Goal: Information Seeking & Learning: Find specific fact

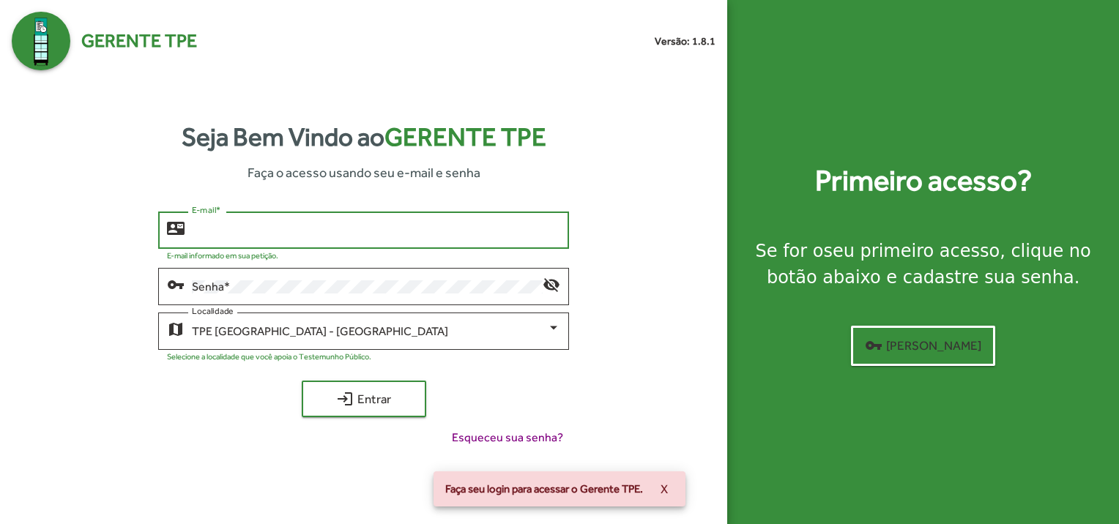
click at [270, 226] on input "E-mail *" at bounding box center [376, 230] width 368 height 13
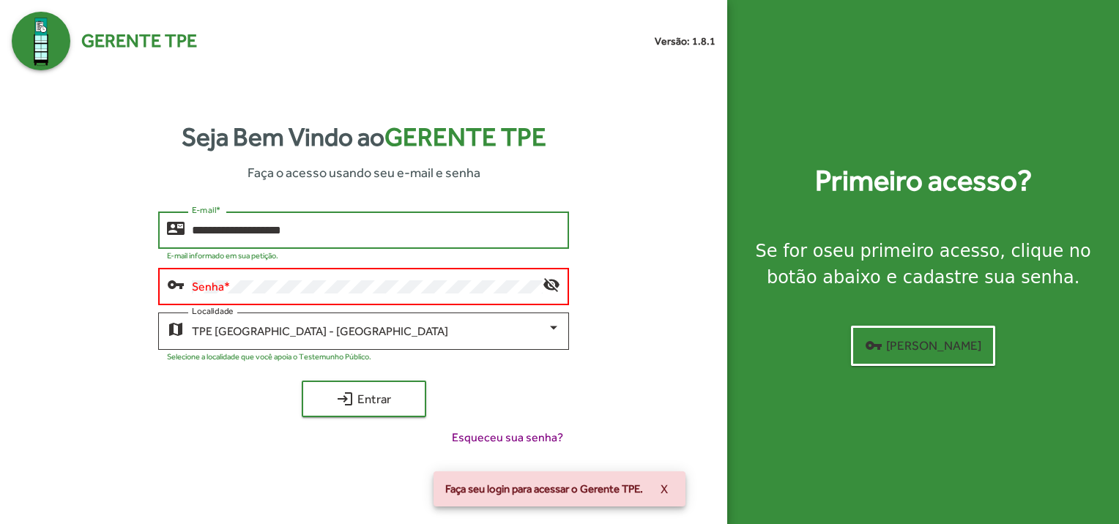
drag, startPoint x: 316, startPoint y: 226, endPoint x: 187, endPoint y: 231, distance: 129.0
click at [187, 231] on div "**********" at bounding box center [363, 229] width 411 height 40
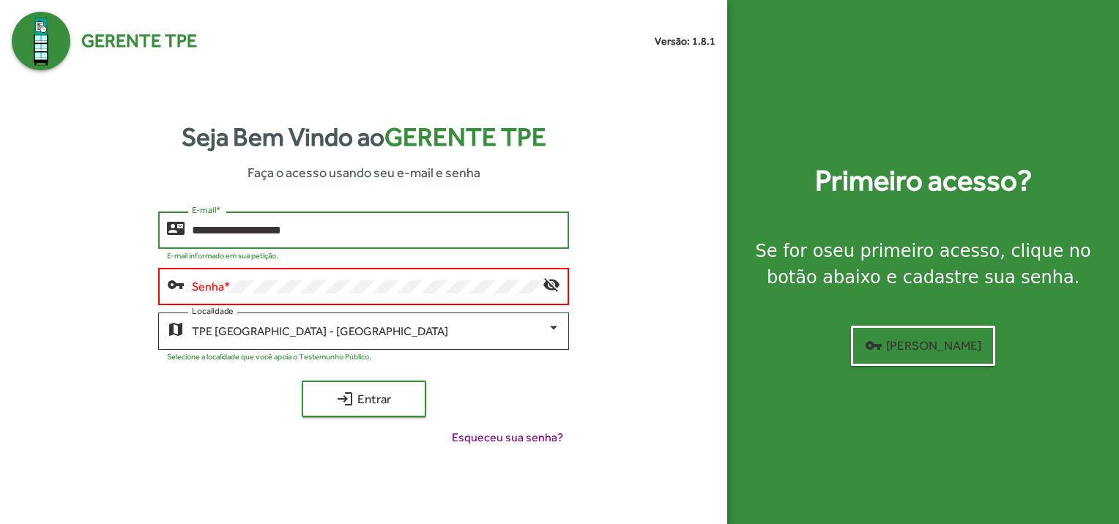
drag, startPoint x: 322, startPoint y: 228, endPoint x: 154, endPoint y: 228, distance: 167.7
click at [154, 228] on div "**********" at bounding box center [364, 335] width 704 height 247
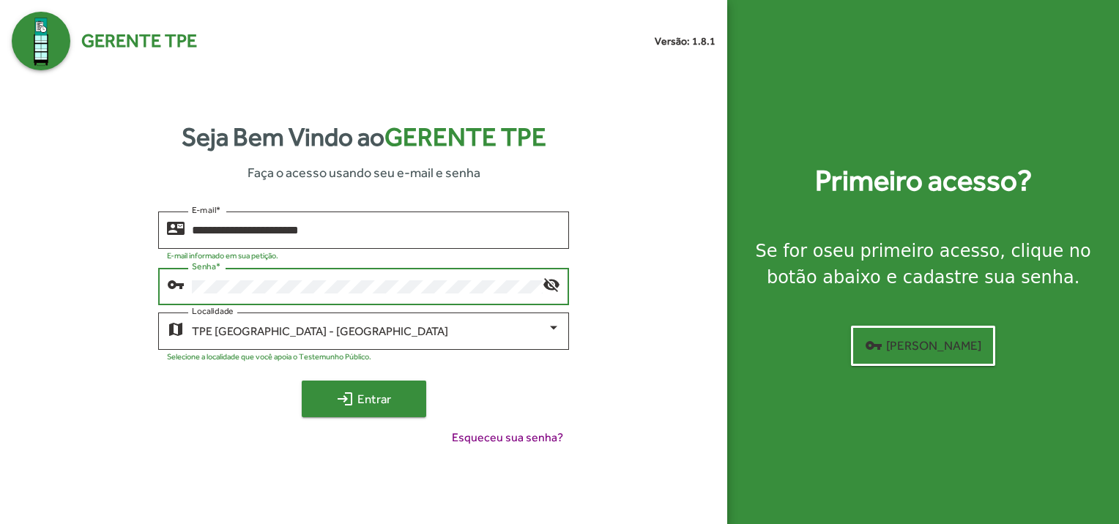
click at [379, 407] on span "login Entrar" at bounding box center [364, 399] width 98 height 26
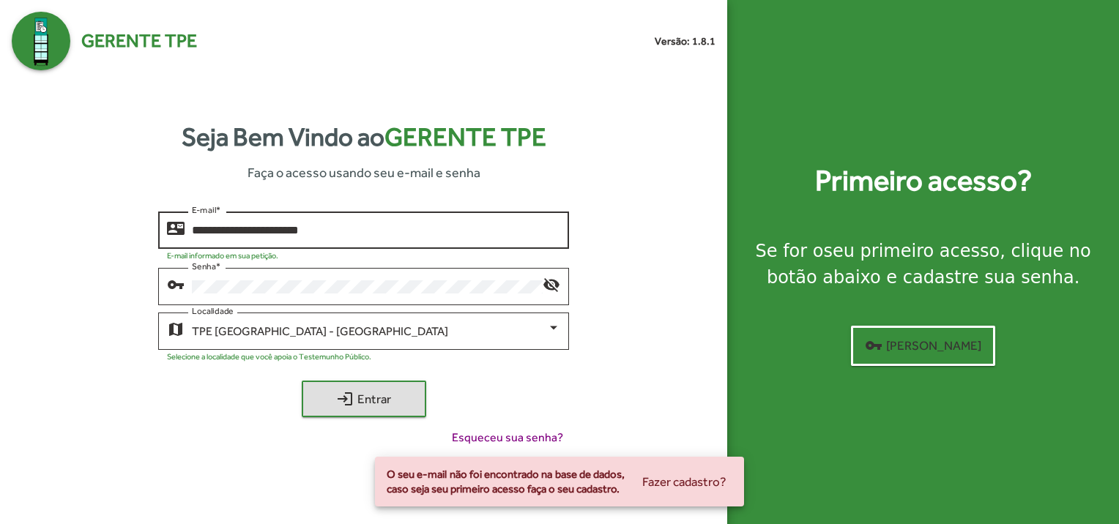
drag, startPoint x: 248, startPoint y: 228, endPoint x: 257, endPoint y: 231, distance: 9.1
click at [248, 228] on input "**********" at bounding box center [376, 230] width 368 height 13
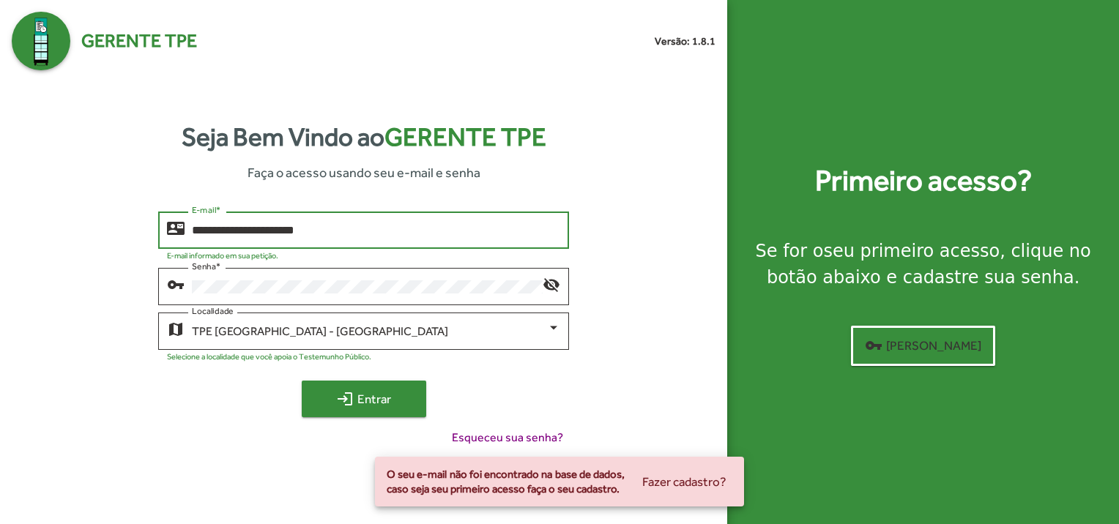
type input "**********"
click at [422, 395] on button "login Entrar" at bounding box center [364, 399] width 124 height 37
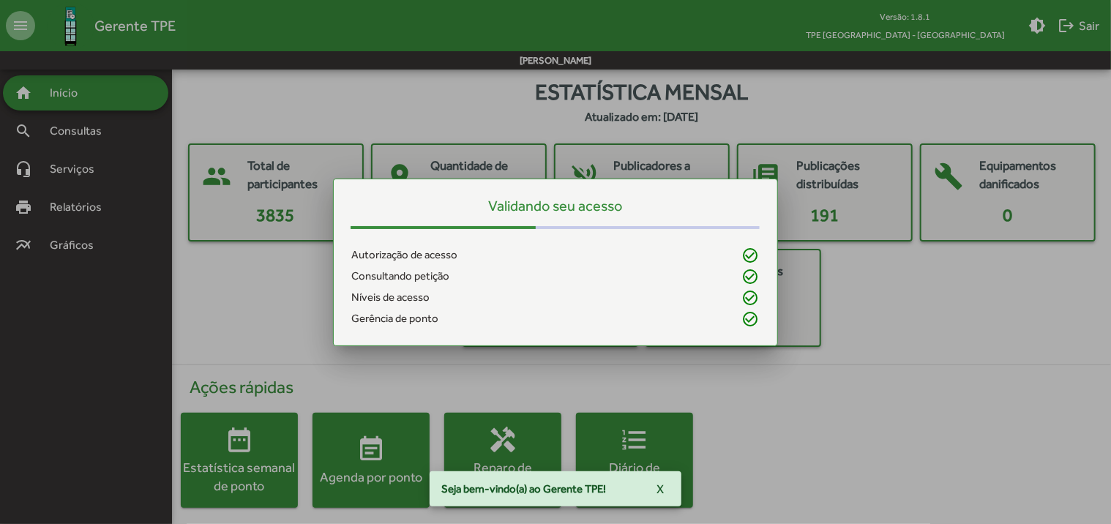
click at [82, 134] on div at bounding box center [555, 262] width 1111 height 524
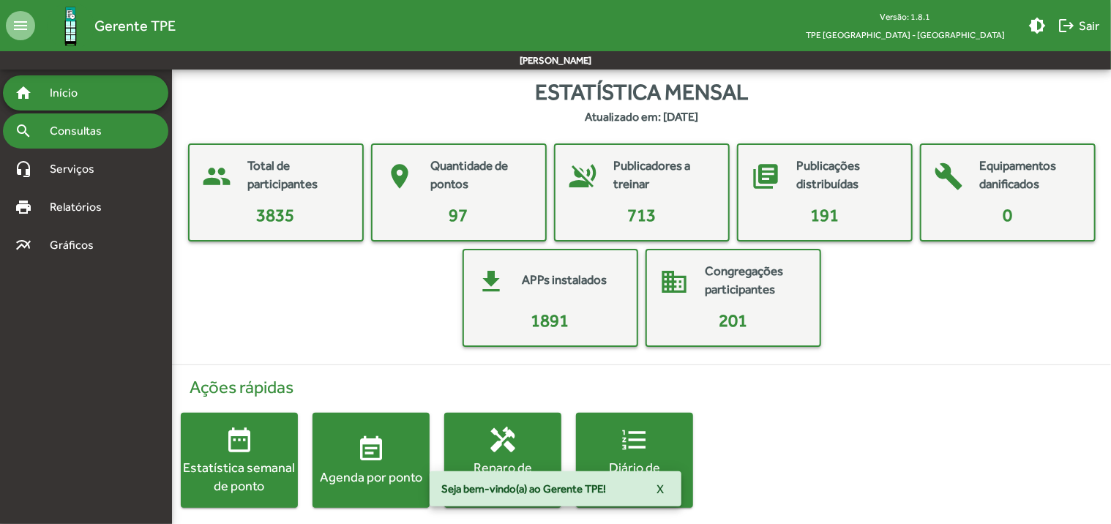
click at [98, 141] on div "search Consultas" at bounding box center [85, 130] width 165 height 35
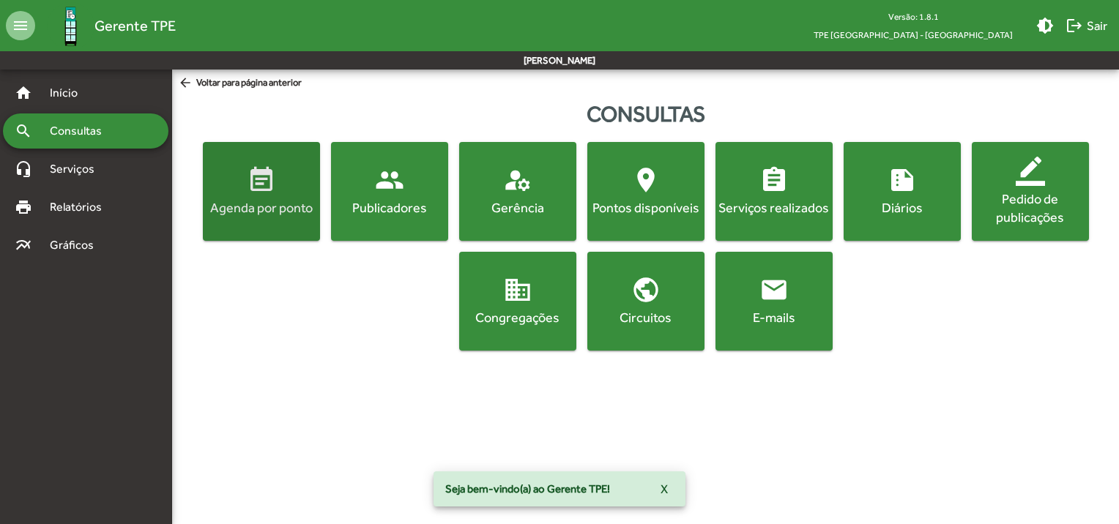
click at [239, 212] on div "Agenda por ponto" at bounding box center [261, 207] width 111 height 18
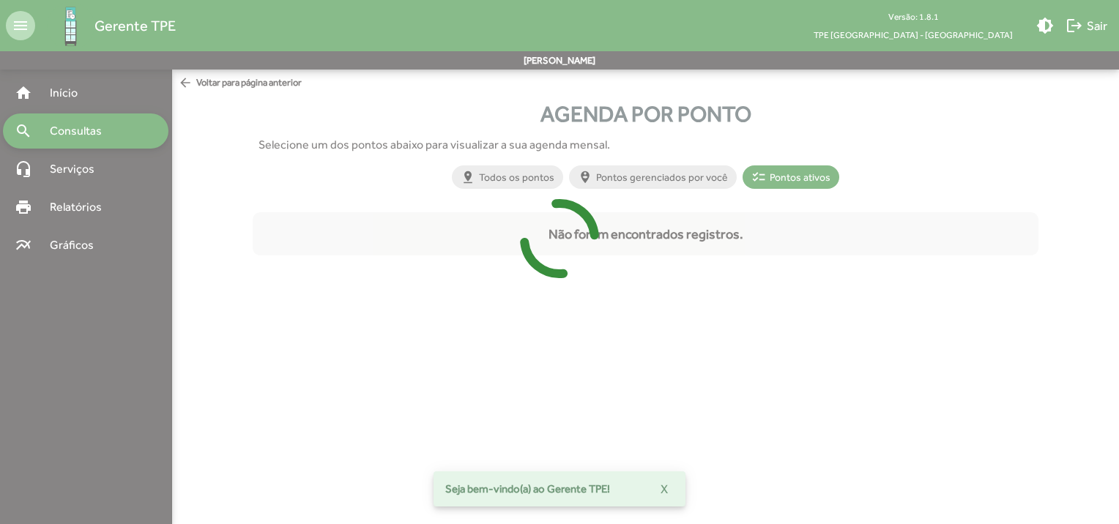
click at [78, 130] on div at bounding box center [559, 262] width 1119 height 524
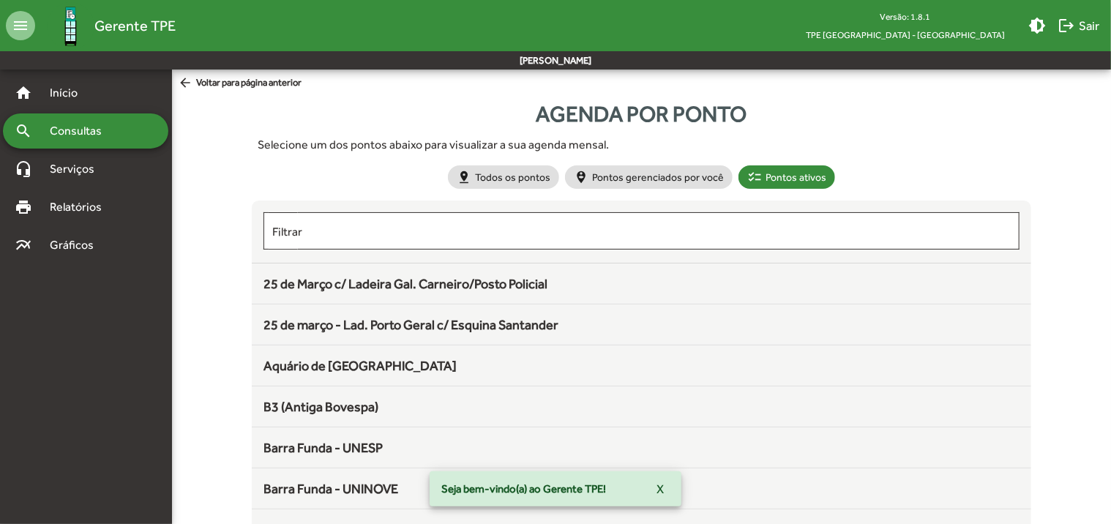
click at [80, 141] on div "search Consultas" at bounding box center [85, 130] width 165 height 35
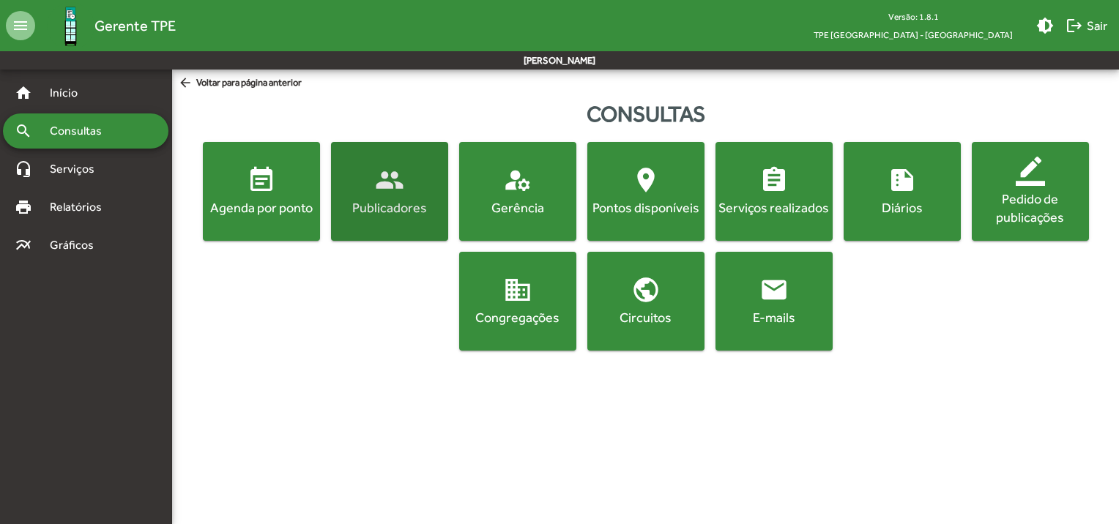
click at [355, 205] on div "Publicadores" at bounding box center [389, 207] width 111 height 18
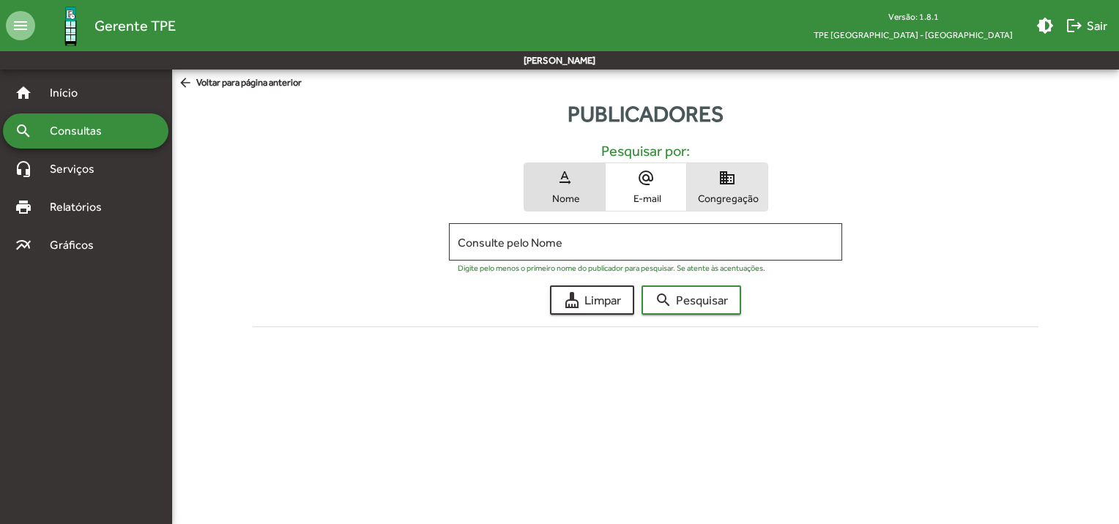
click at [745, 187] on span "domain Congregação" at bounding box center [727, 187] width 81 height 48
click at [619, 245] on input "Consulte pelo Congregação" at bounding box center [646, 242] width 376 height 13
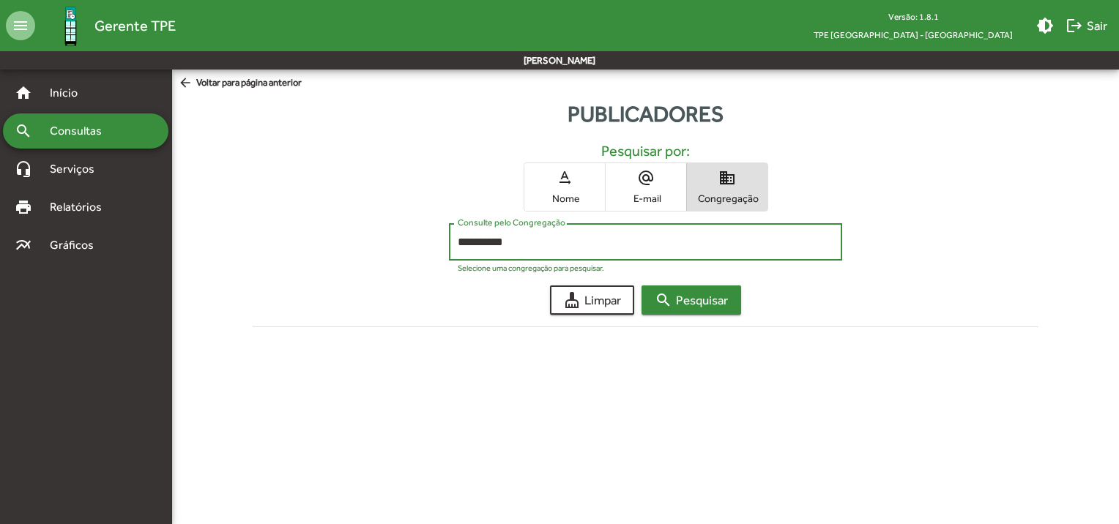
type input "**********"
click at [698, 305] on span "search Pesquisar" at bounding box center [691, 300] width 73 height 26
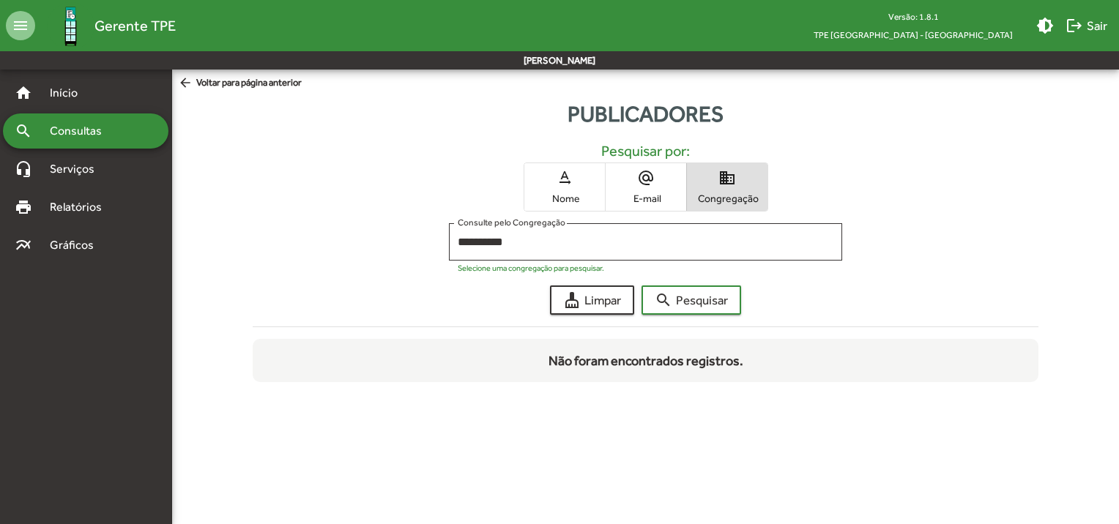
click at [86, 134] on span "Consultas" at bounding box center [81, 131] width 80 height 18
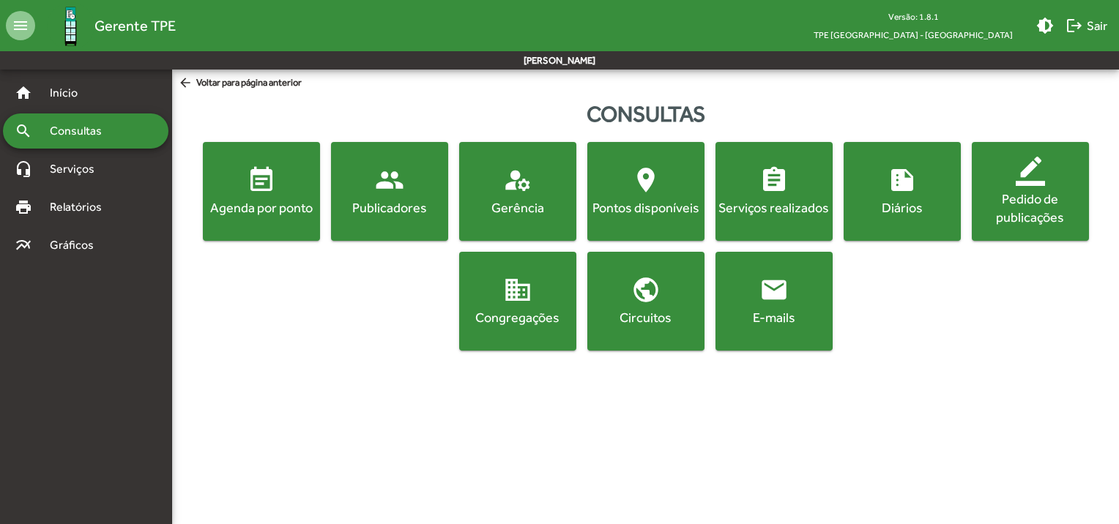
click at [630, 310] on div "Circuitos" at bounding box center [645, 317] width 111 height 18
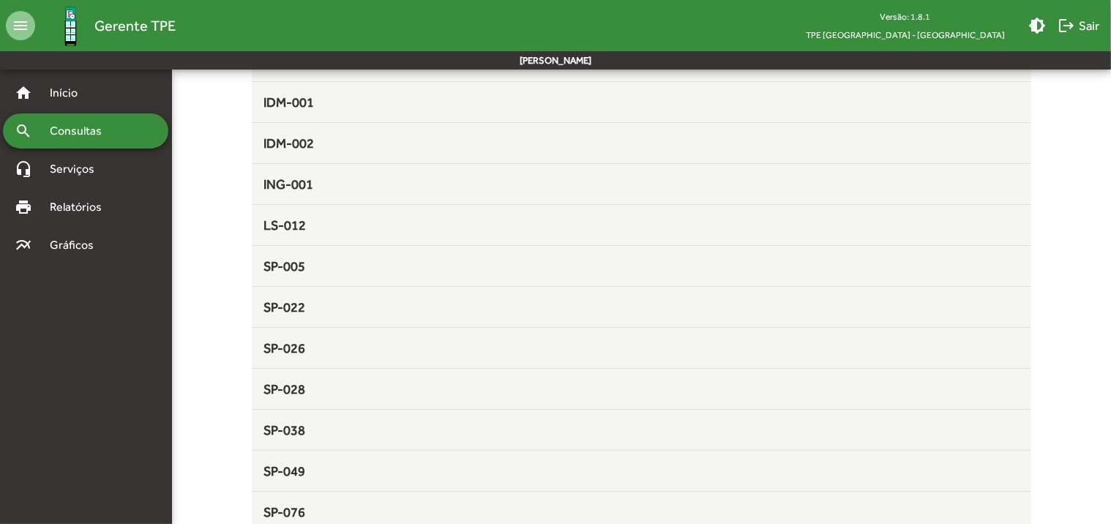
scroll to position [220, 0]
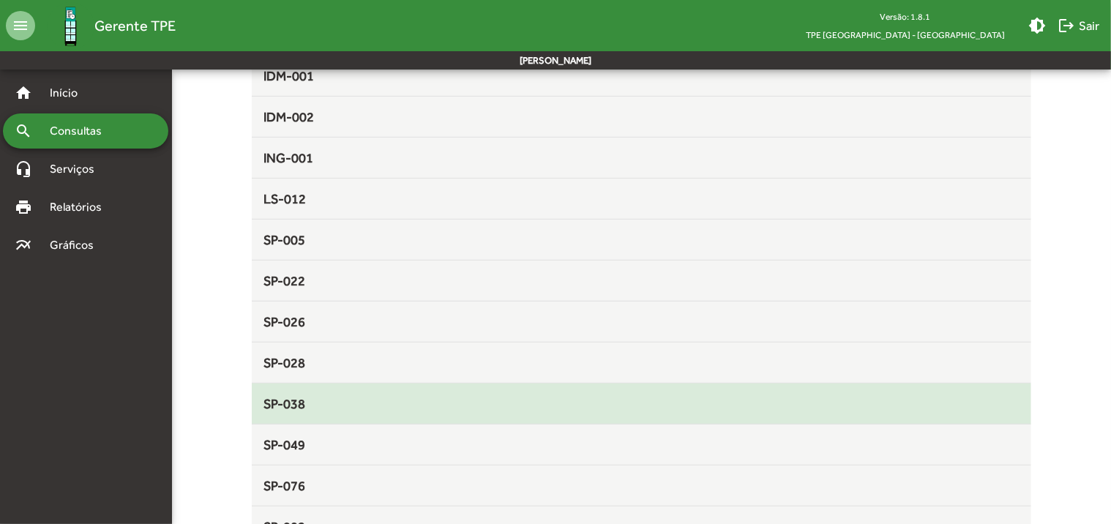
click at [272, 397] on span "SP-038" at bounding box center [285, 403] width 42 height 15
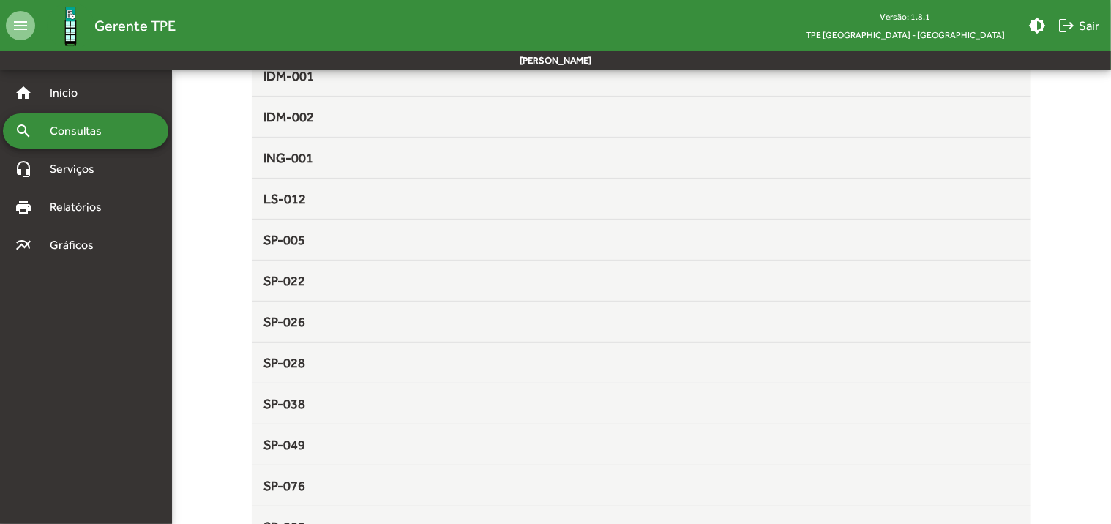
click at [120, 141] on div "search Consultas" at bounding box center [85, 130] width 165 height 35
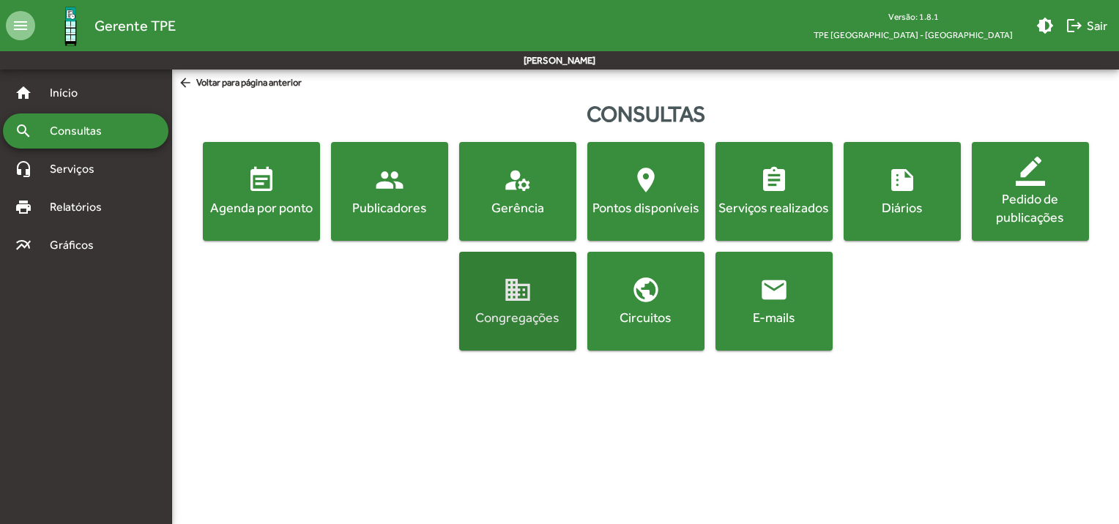
click at [498, 321] on div "Congregações" at bounding box center [517, 317] width 111 height 18
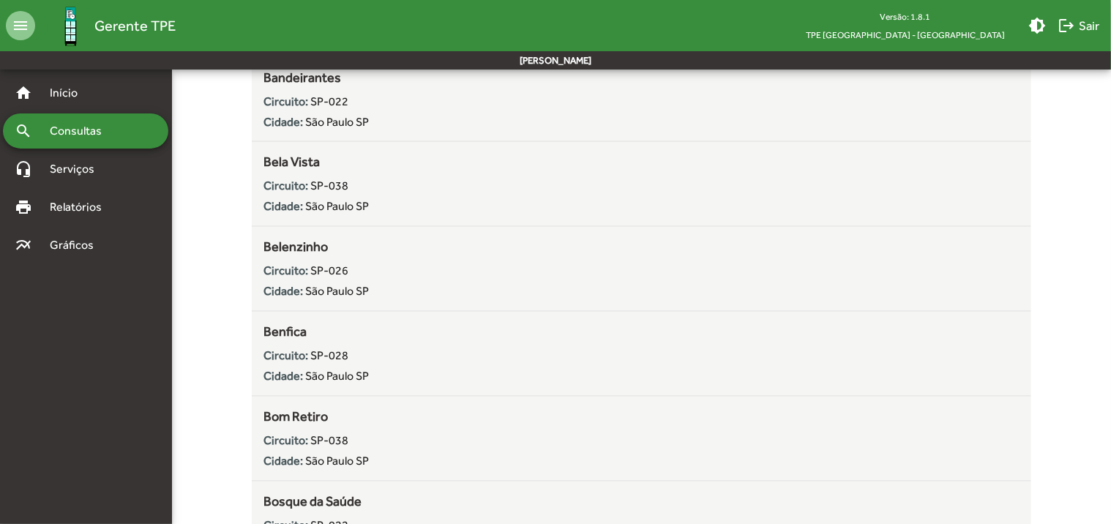
scroll to position [1172, 0]
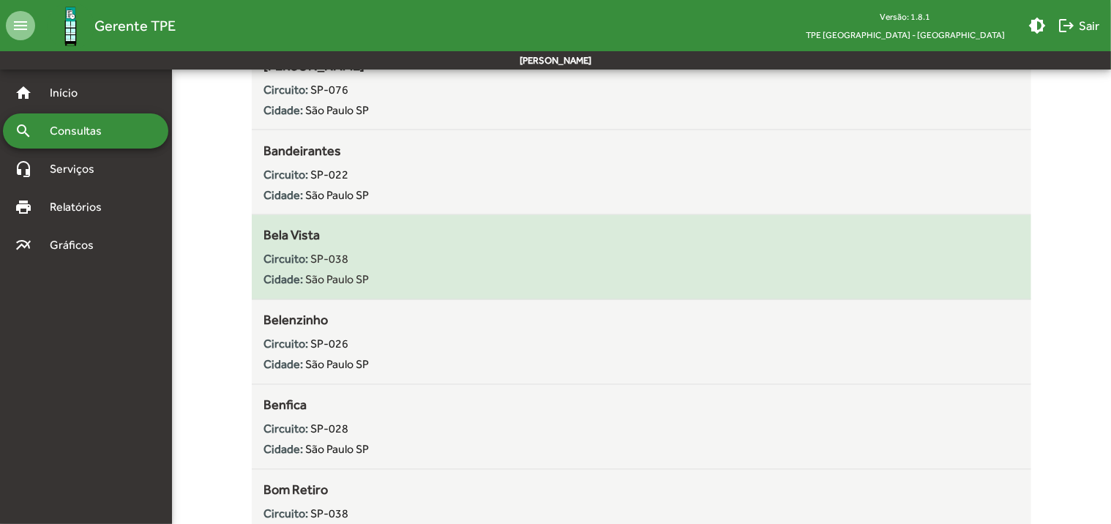
click at [296, 231] on span "Bela Vista" at bounding box center [292, 235] width 56 height 15
click at [294, 257] on strong "Circuito:" at bounding box center [286, 260] width 45 height 14
click at [296, 237] on span "Bela Vista" at bounding box center [292, 235] width 56 height 15
click at [294, 261] on strong "Circuito:" at bounding box center [286, 260] width 45 height 14
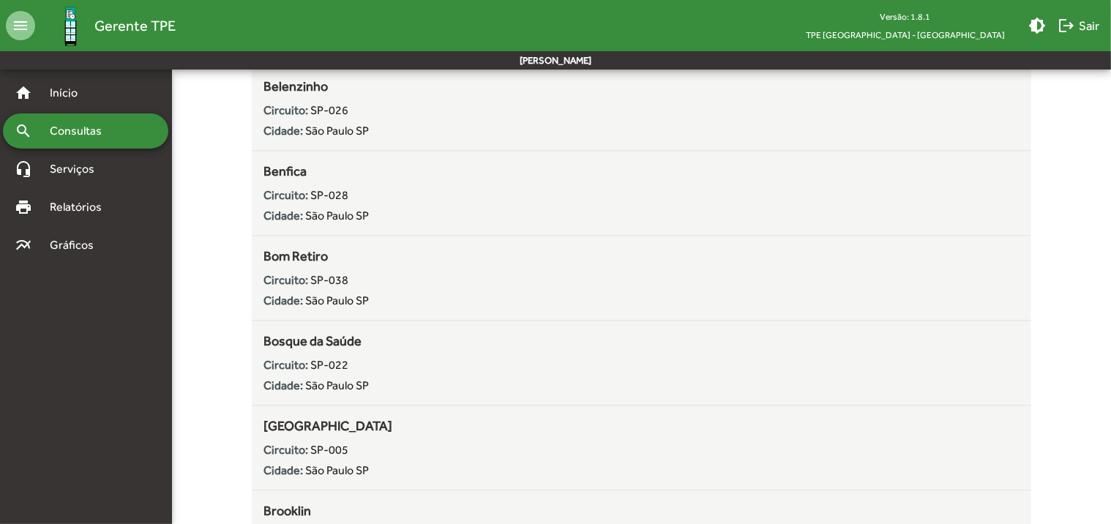
scroll to position [1245, 0]
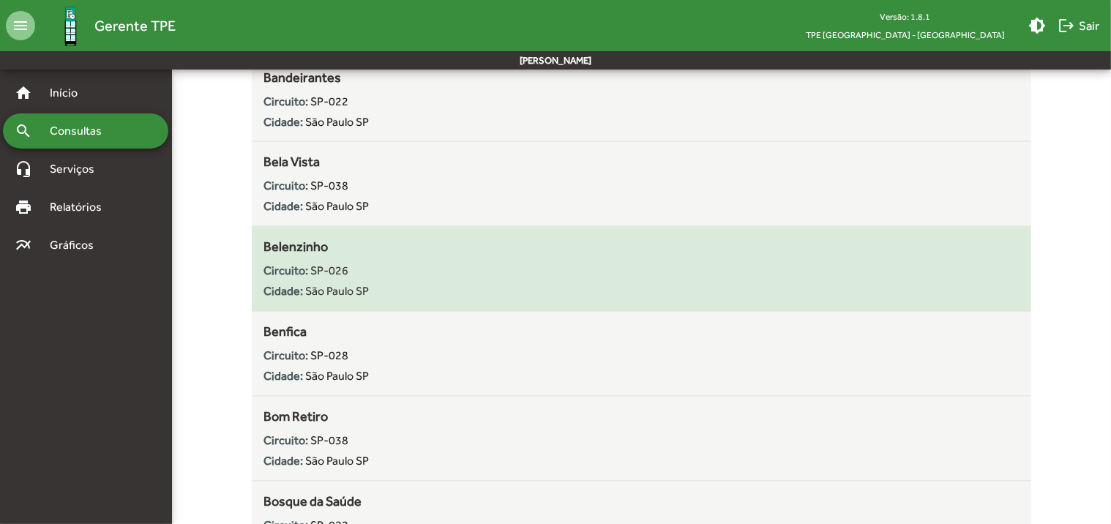
click at [281, 285] on strong "Cidade:" at bounding box center [284, 292] width 40 height 14
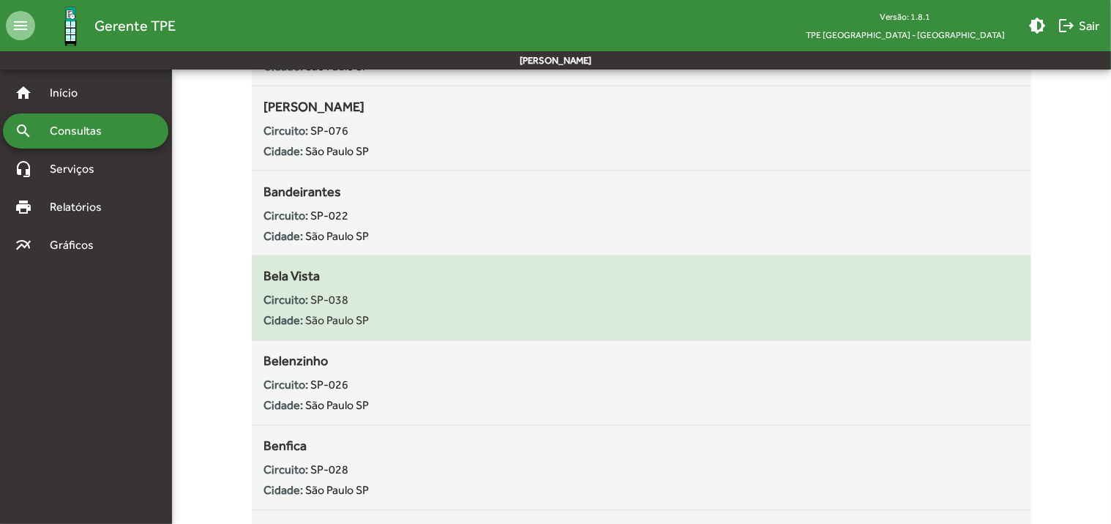
scroll to position [1098, 0]
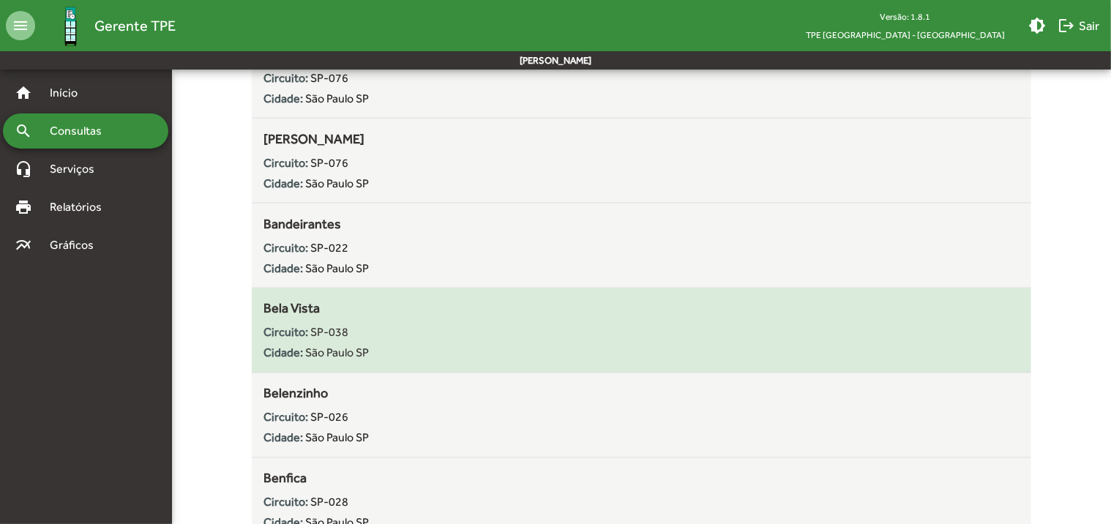
click at [278, 324] on div "Circuito: SP-038" at bounding box center [642, 333] width 756 height 18
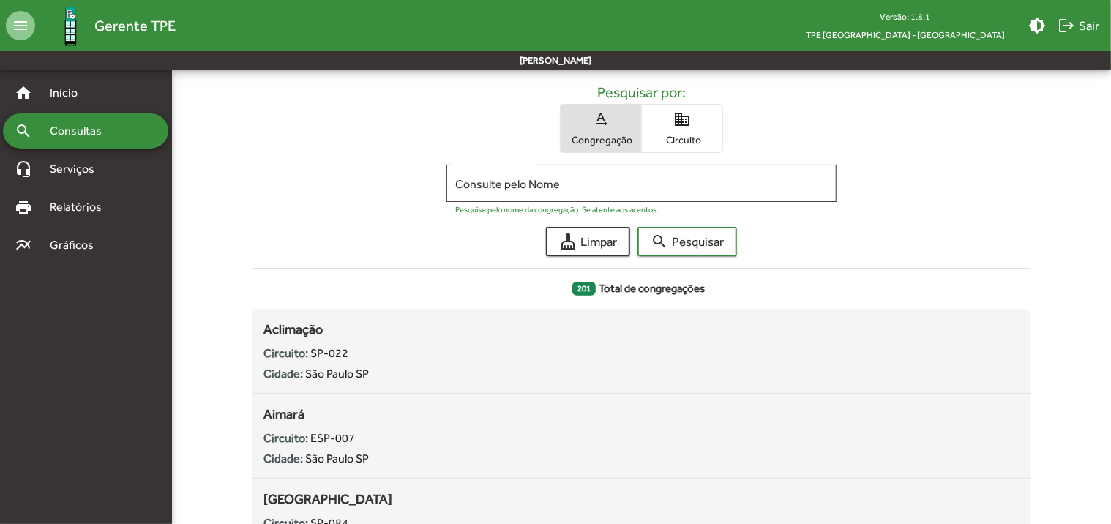
scroll to position [0, 0]
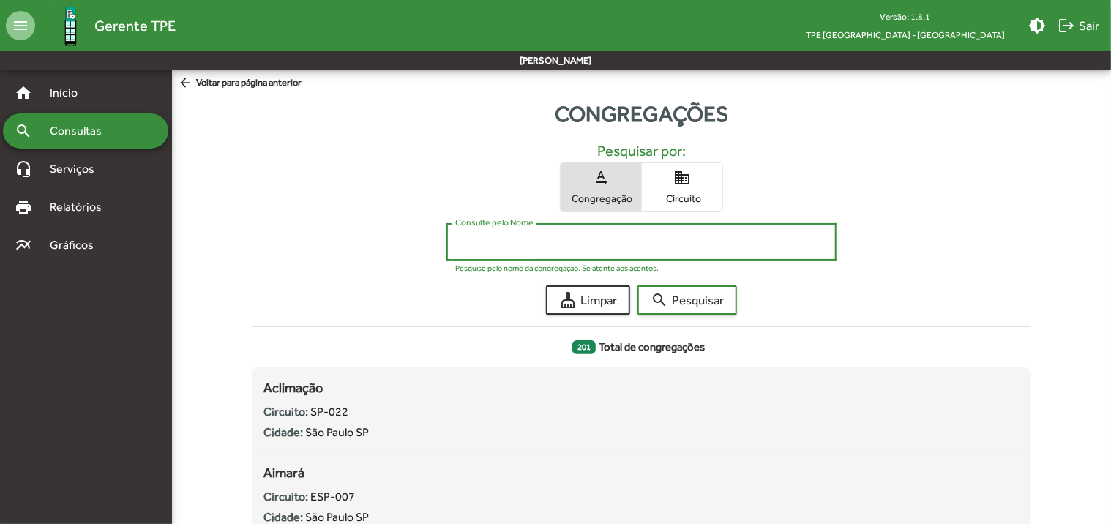
drag, startPoint x: 581, startPoint y: 243, endPoint x: 403, endPoint y: 241, distance: 177.2
click at [403, 241] on div "Consulte pelo Nome Pesquise pelo nome da congregação. Se atente aos acentos." at bounding box center [642, 245] width 780 height 45
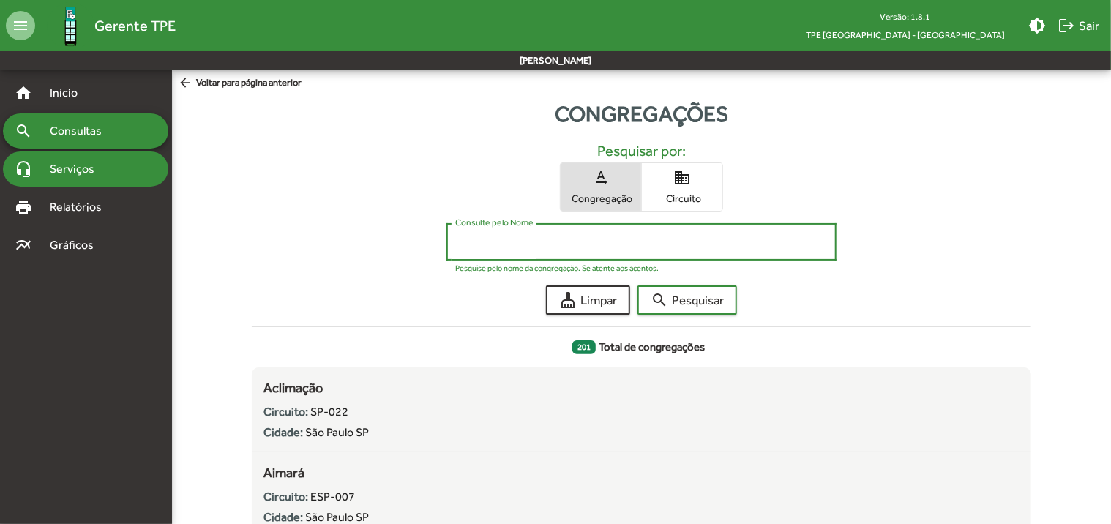
click at [60, 176] on span "Serviços" at bounding box center [77, 169] width 73 height 18
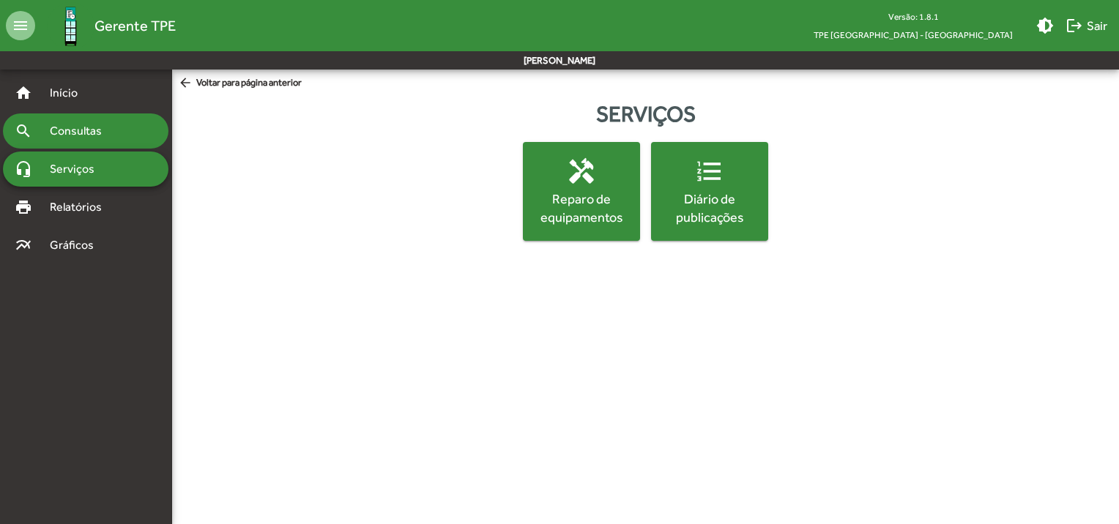
click at [82, 142] on div "search Consultas" at bounding box center [85, 130] width 165 height 35
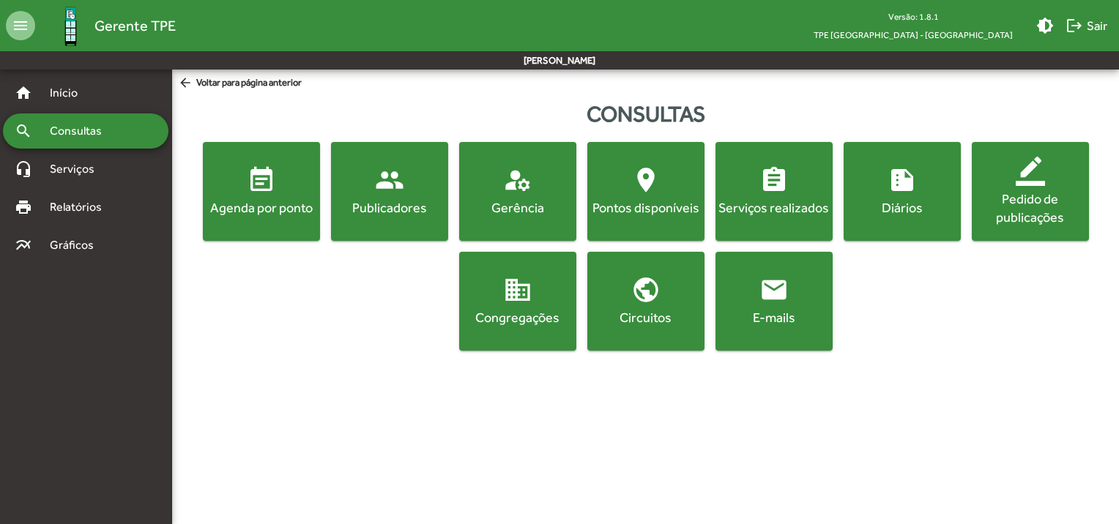
click at [379, 214] on div "Publicadores" at bounding box center [389, 207] width 111 height 18
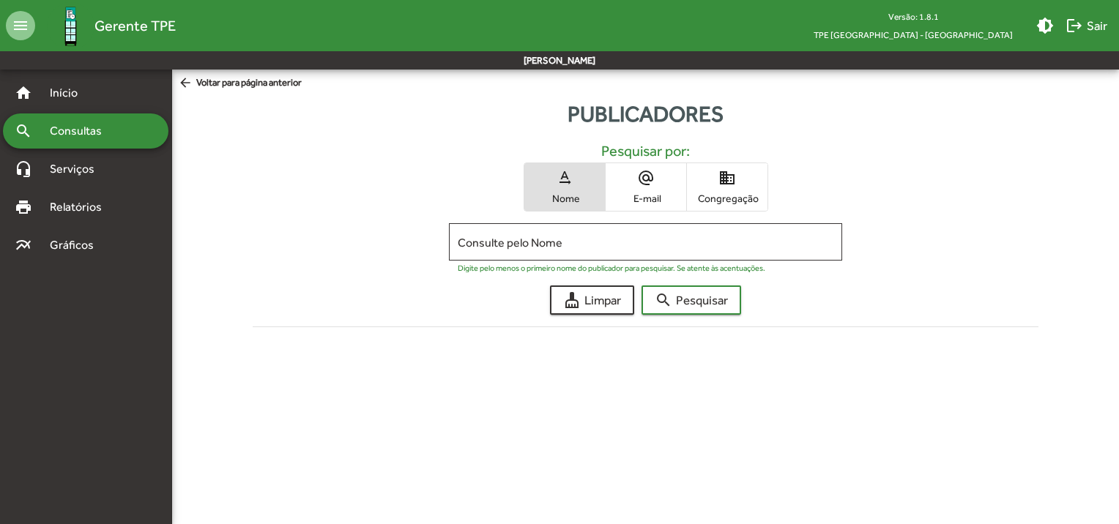
click at [706, 193] on span "Congregação" at bounding box center [726, 198] width 73 height 13
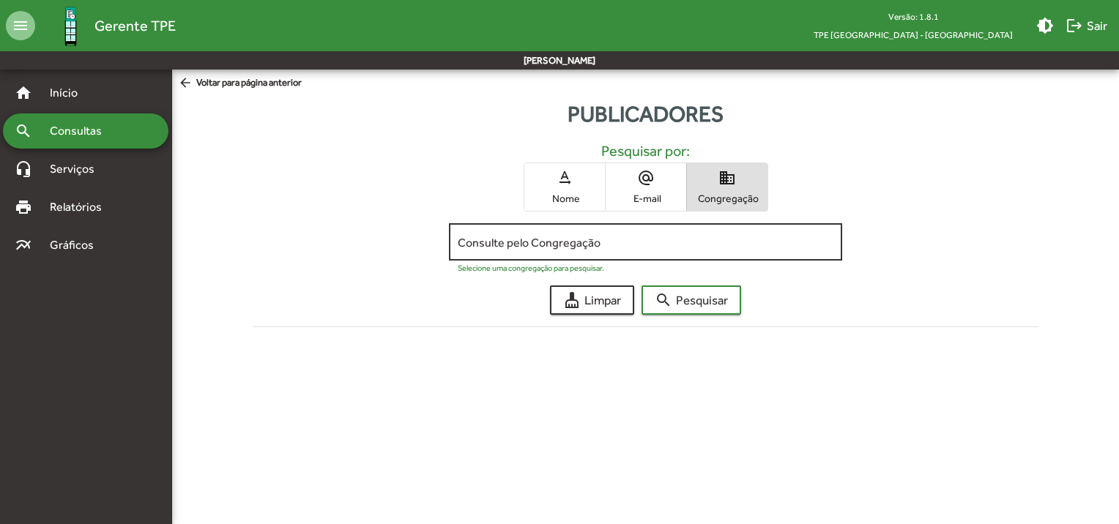
click at [621, 243] on input "Consulte pelo Congregação" at bounding box center [646, 242] width 376 height 13
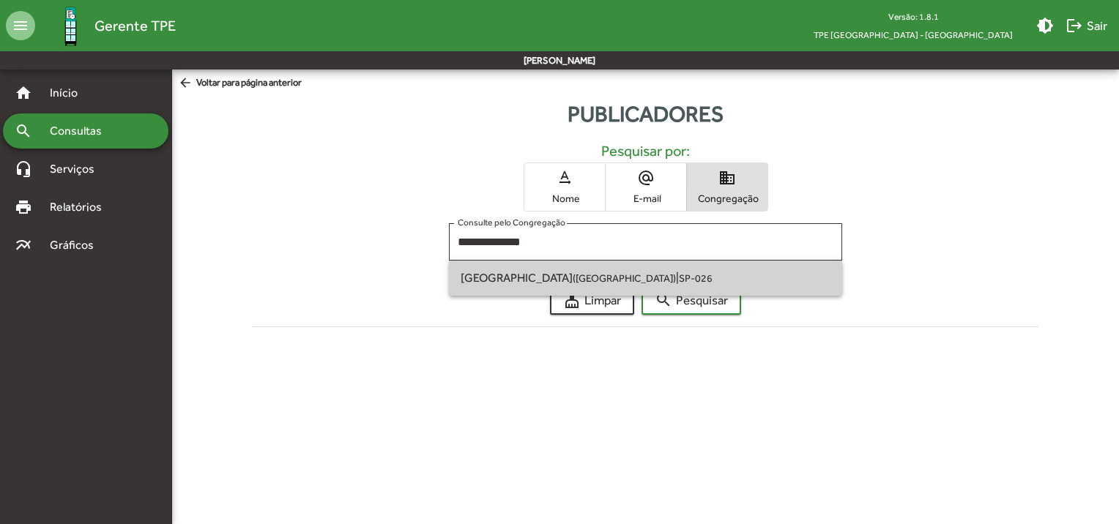
click at [679, 272] on small "SP-026" at bounding box center [696, 278] width 34 height 12
type input "**********"
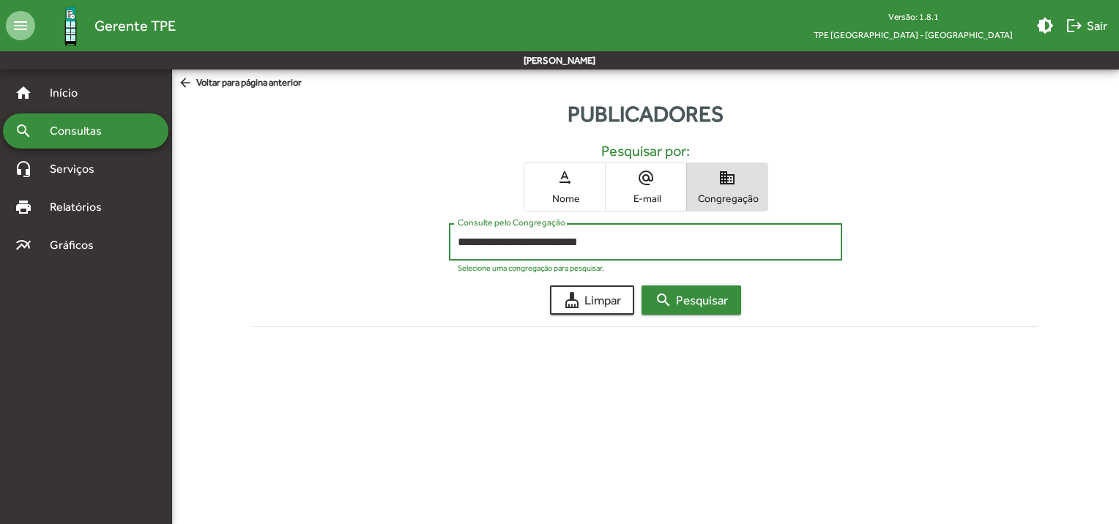
click at [677, 297] on span "search Pesquisar" at bounding box center [691, 300] width 73 height 26
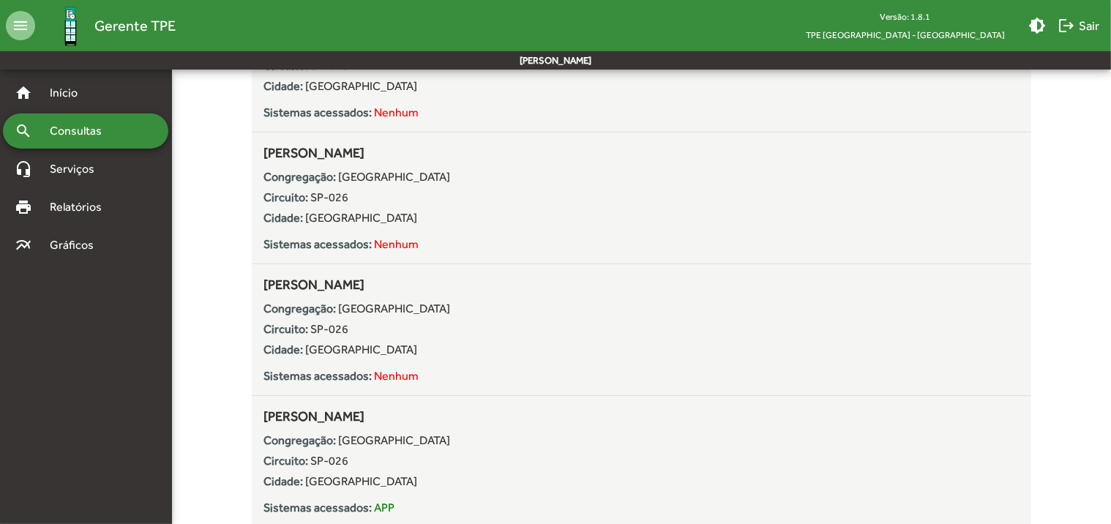
scroll to position [2432, 0]
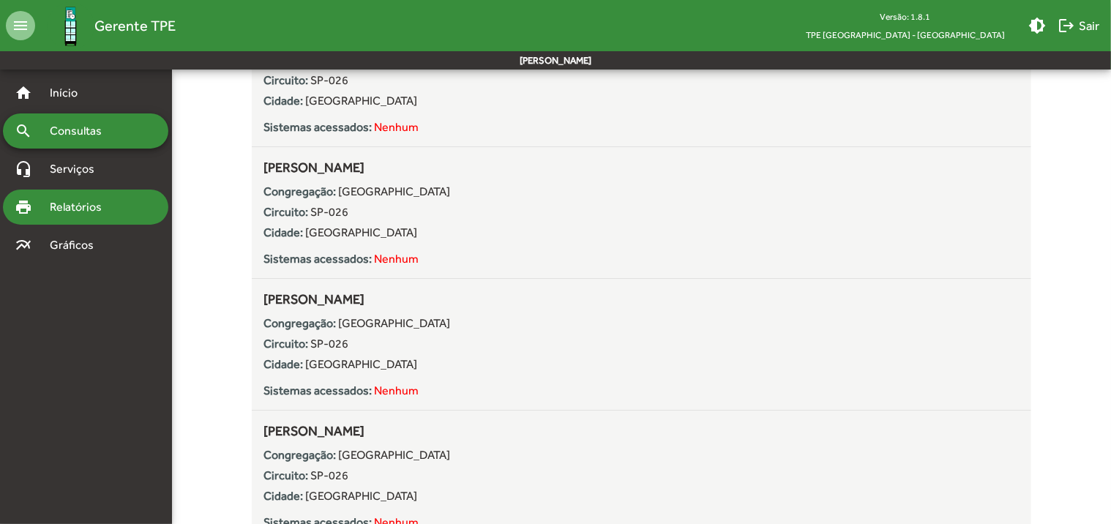
click at [70, 216] on div "print Relatórios" at bounding box center [85, 207] width 165 height 35
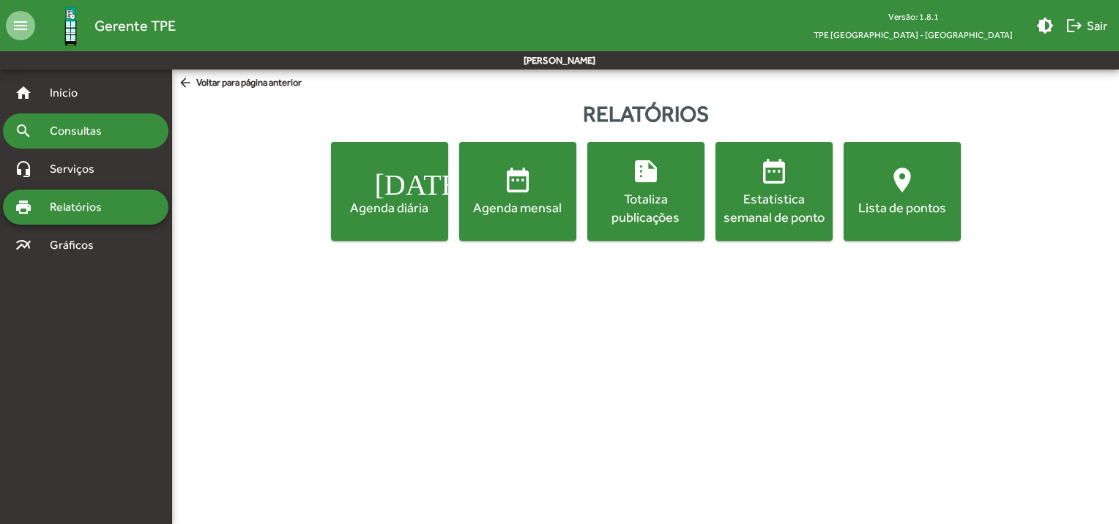
click at [108, 132] on span "Consultas" at bounding box center [81, 131] width 80 height 18
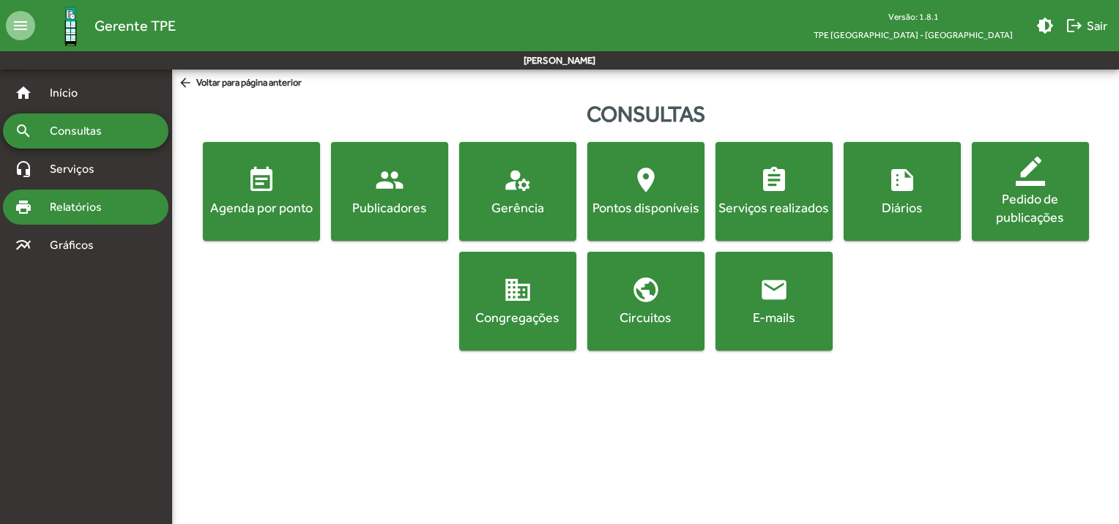
click at [139, 197] on div "print Relatórios" at bounding box center [85, 207] width 165 height 35
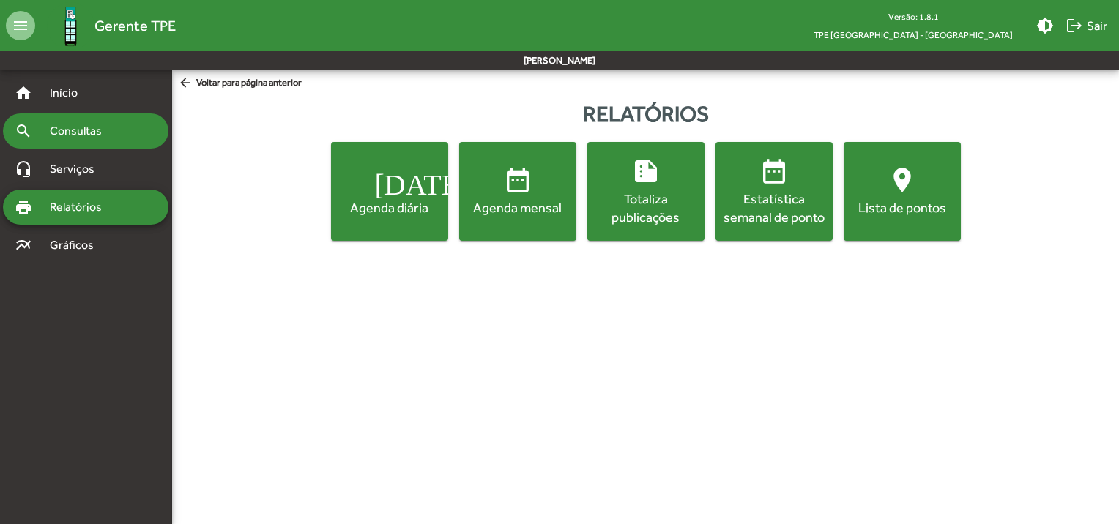
click at [38, 127] on link "search Consultas" at bounding box center [58, 131] width 87 height 18
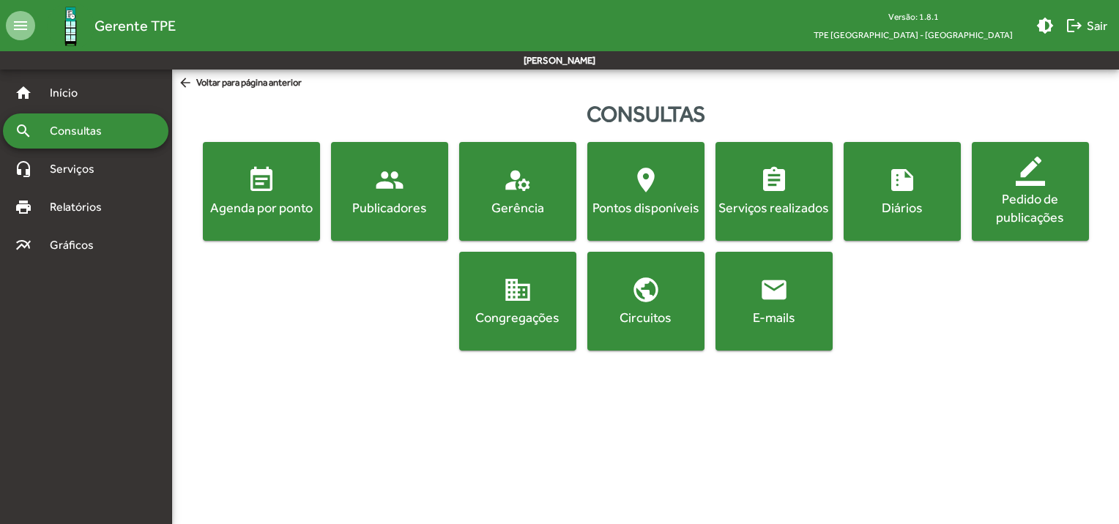
click at [370, 186] on span "people Publicadores" at bounding box center [389, 190] width 111 height 51
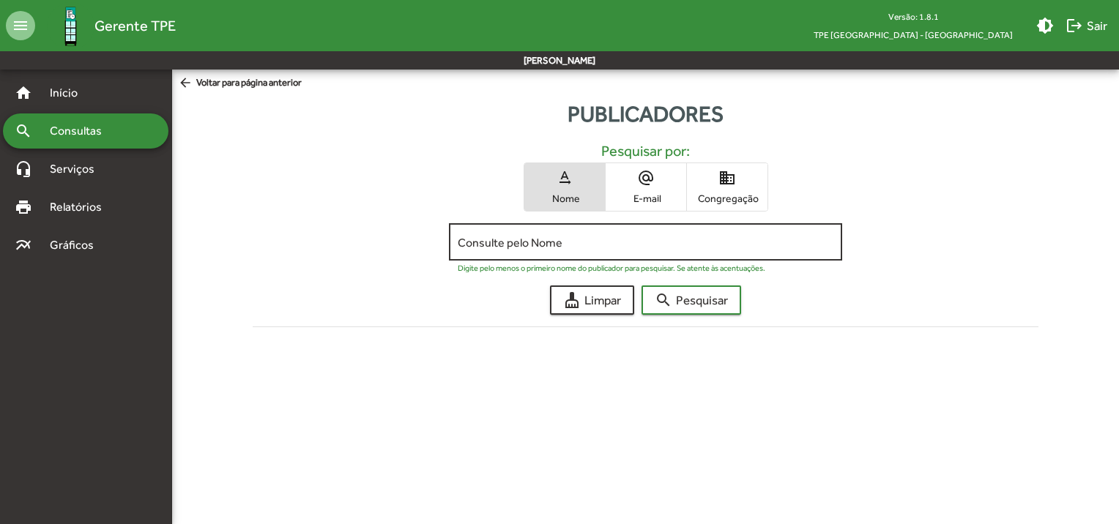
click at [559, 242] on input "Consulte pelo Nome" at bounding box center [646, 242] width 376 height 13
click at [724, 198] on span "Congregação" at bounding box center [726, 198] width 73 height 13
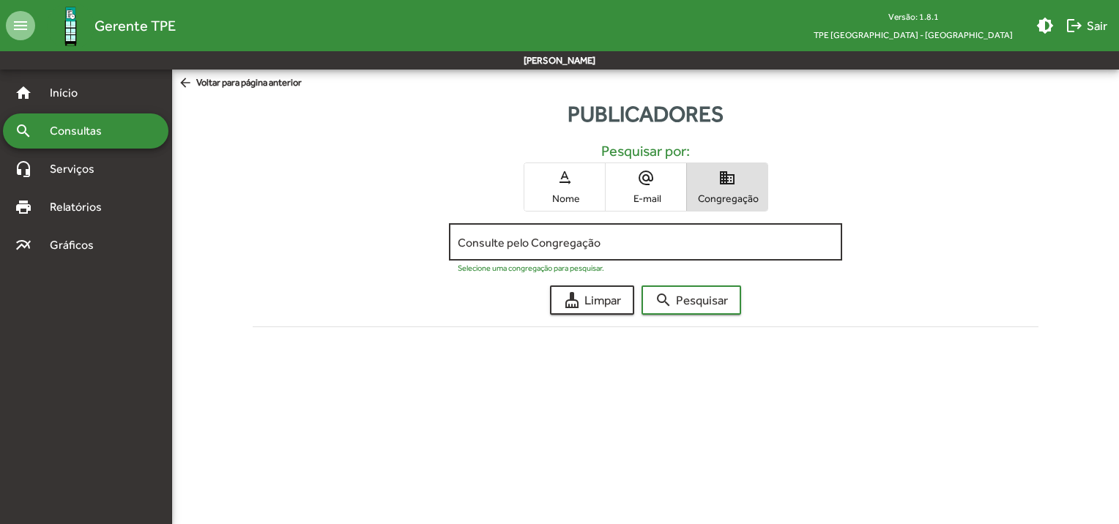
click at [622, 244] on input "Consulte pelo Congregação" at bounding box center [646, 242] width 376 height 13
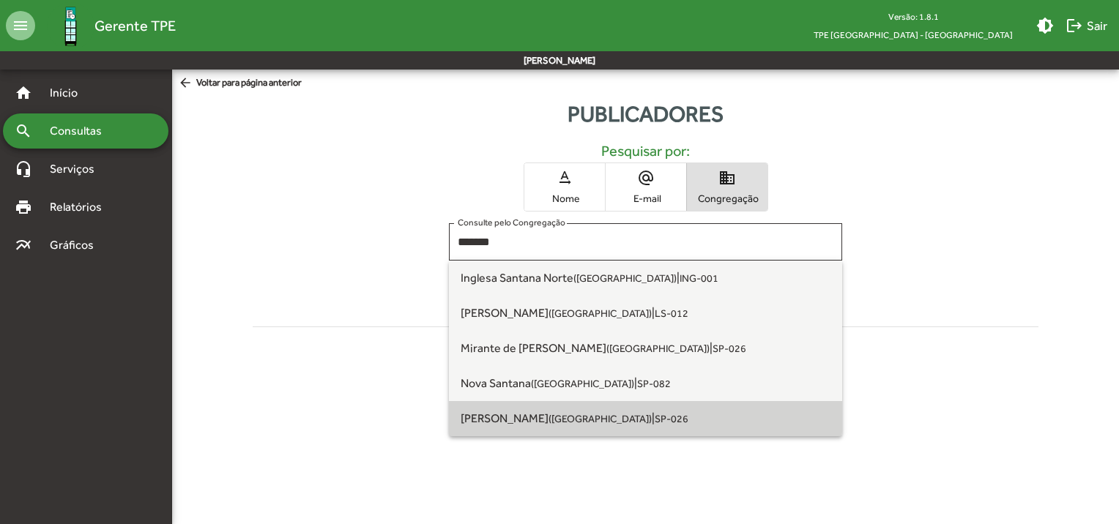
click at [532, 410] on span "[PERSON_NAME] ([GEOGRAPHIC_DATA] SP) | SP-026" at bounding box center [646, 418] width 370 height 35
type input "**********"
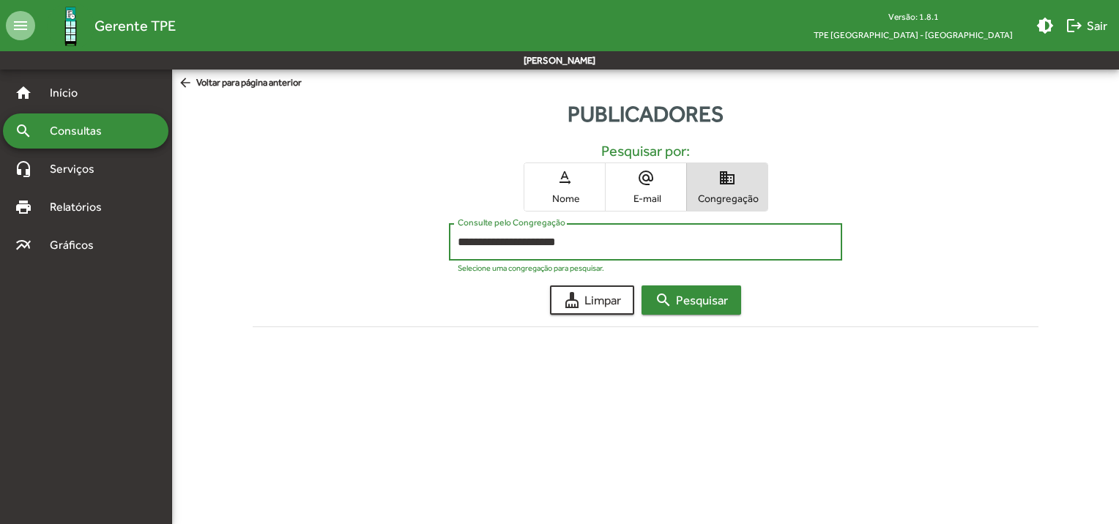
click at [677, 305] on span "search Pesquisar" at bounding box center [691, 300] width 73 height 26
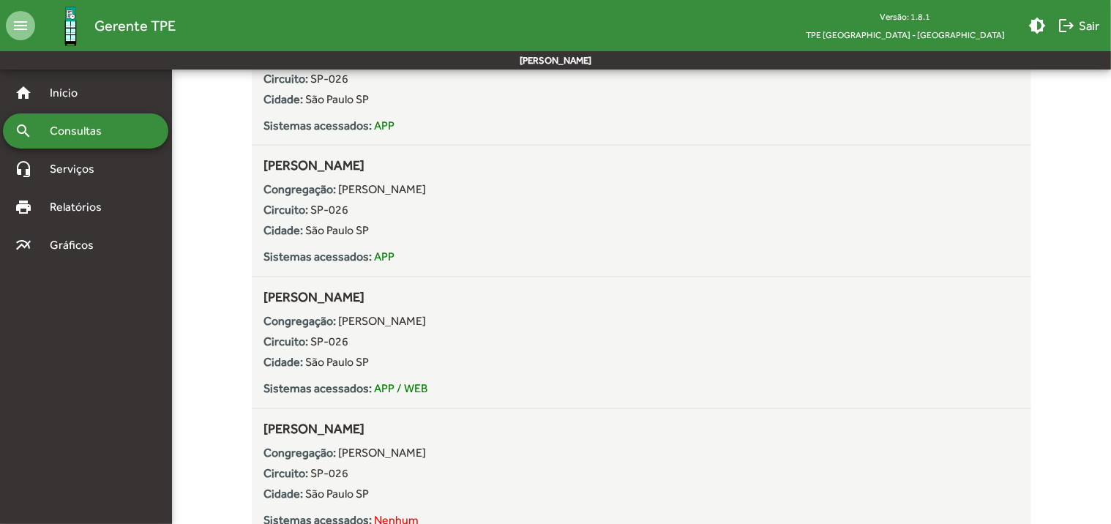
scroll to position [3765, 0]
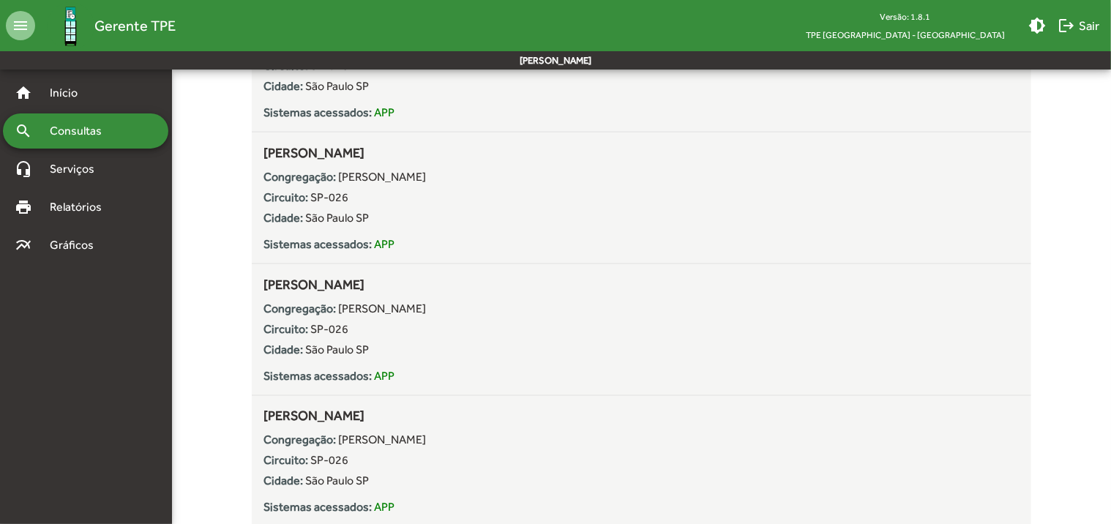
click at [94, 138] on span "Consultas" at bounding box center [81, 131] width 80 height 18
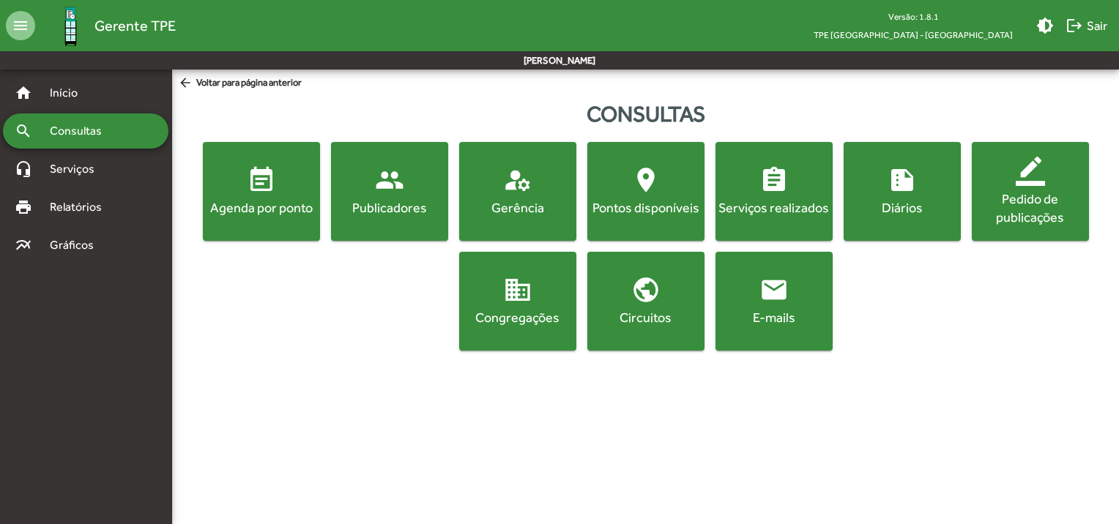
click at [415, 217] on button "people Publicadores" at bounding box center [389, 191] width 117 height 99
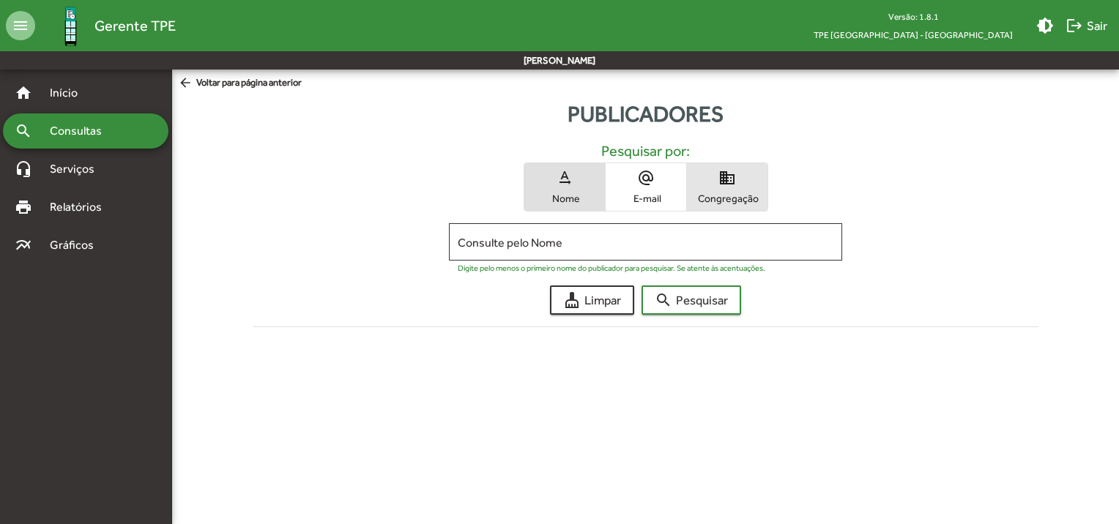
click at [729, 202] on span "Congregação" at bounding box center [726, 198] width 73 height 13
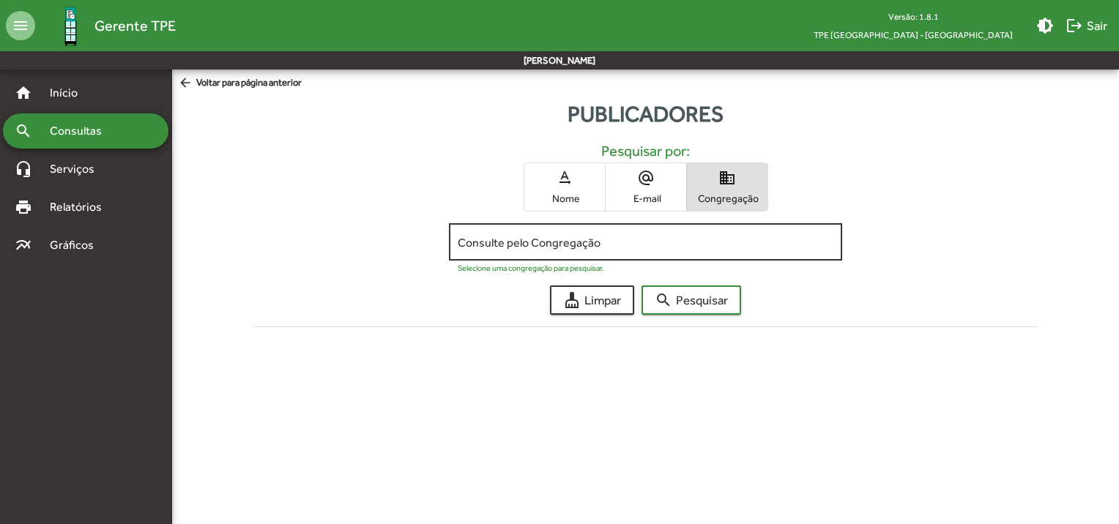
click at [600, 247] on input "Consulte pelo Congregação" at bounding box center [646, 242] width 376 height 13
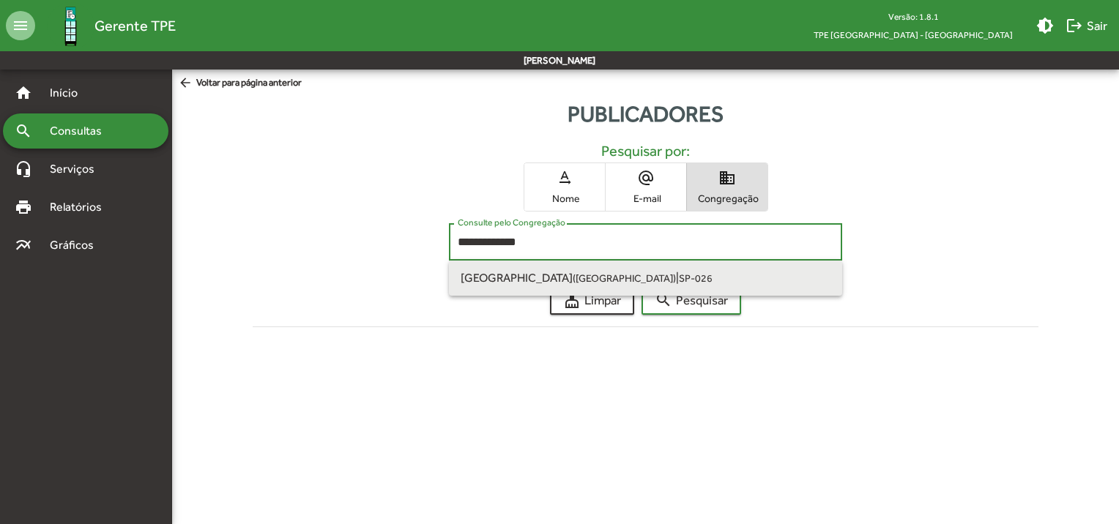
click at [586, 275] on span "[GEOGRAPHIC_DATA] ([GEOGRAPHIC_DATA]) | SP-026" at bounding box center [646, 278] width 370 height 35
type input "**********"
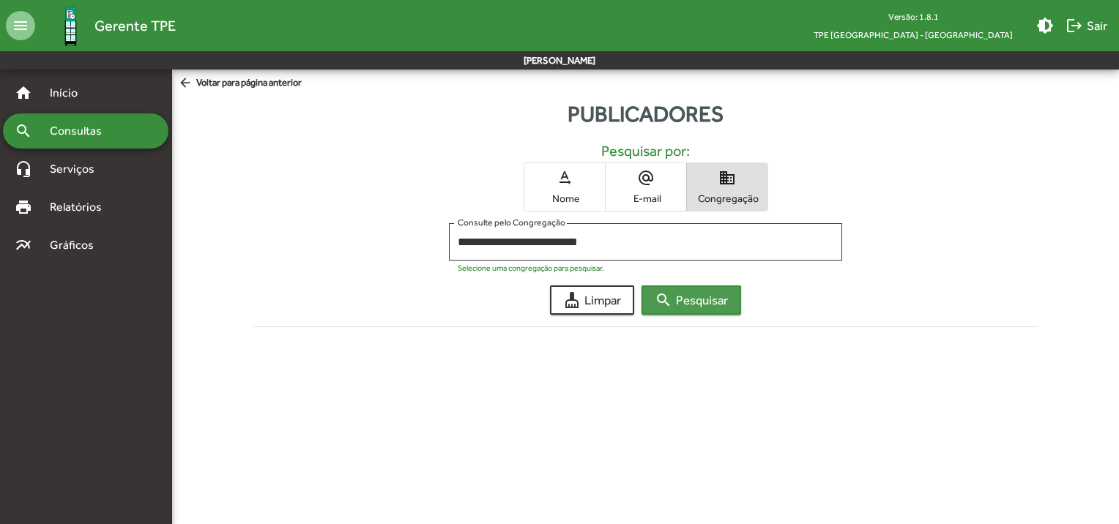
click at [706, 302] on span "search Pesquisar" at bounding box center [691, 300] width 73 height 26
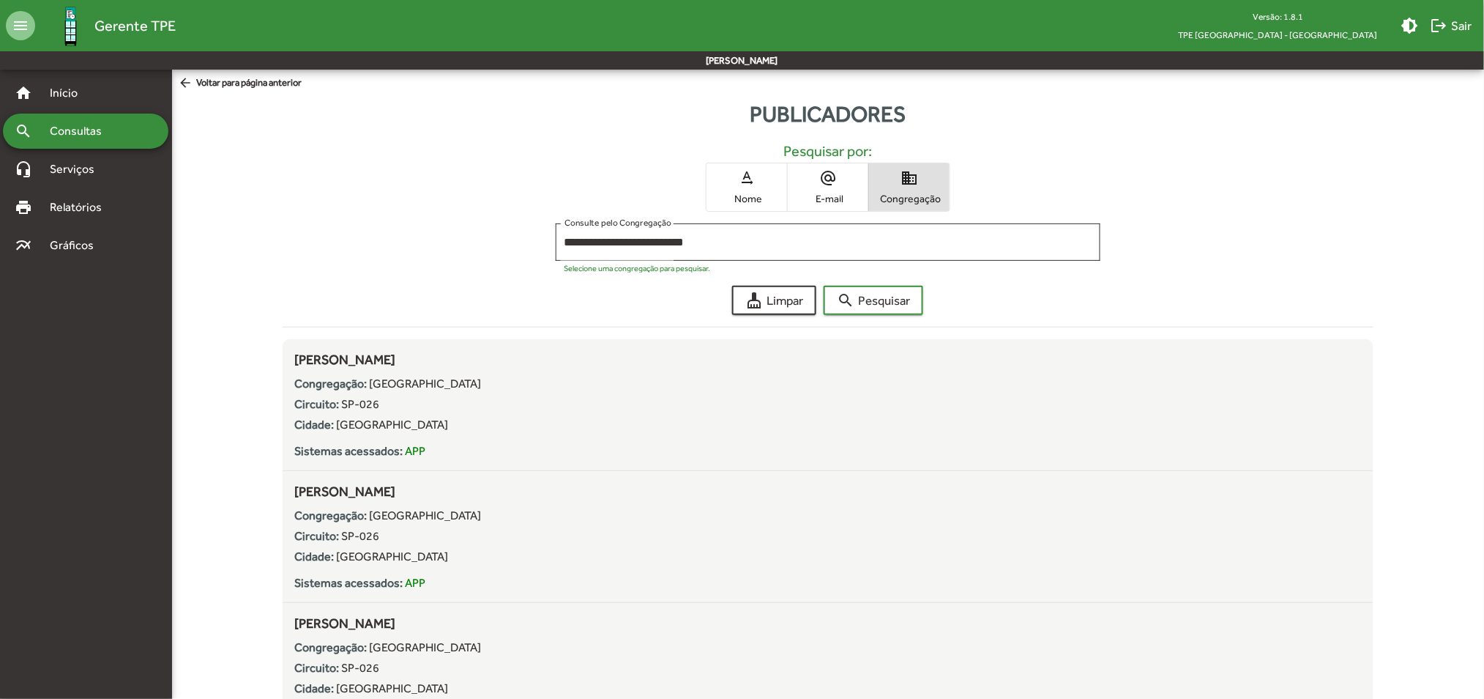
click at [743, 187] on span "text_rotation_none Nome" at bounding box center [747, 187] width 81 height 48
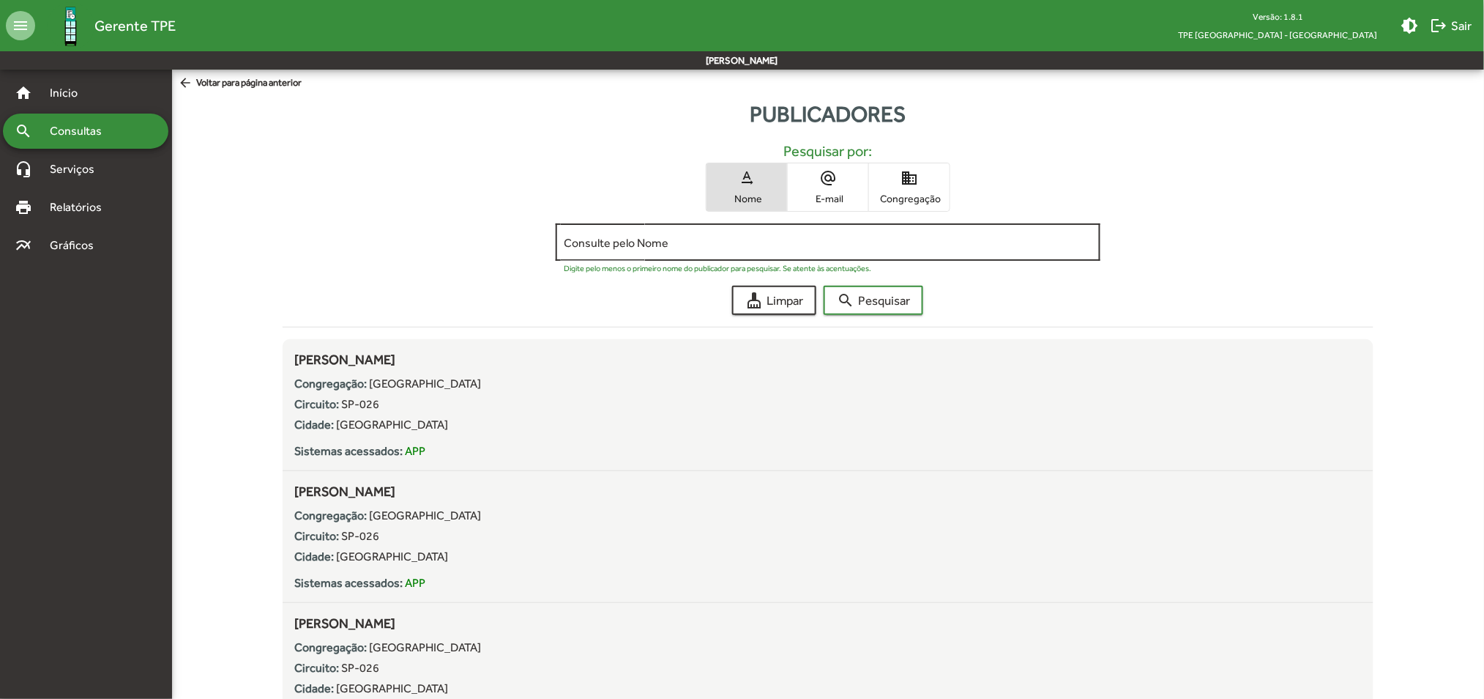
click at [697, 243] on input "Consulte pelo Nome" at bounding box center [829, 242] width 528 height 13
paste input "**********"
click at [862, 297] on span "search Pesquisar" at bounding box center [873, 300] width 73 height 26
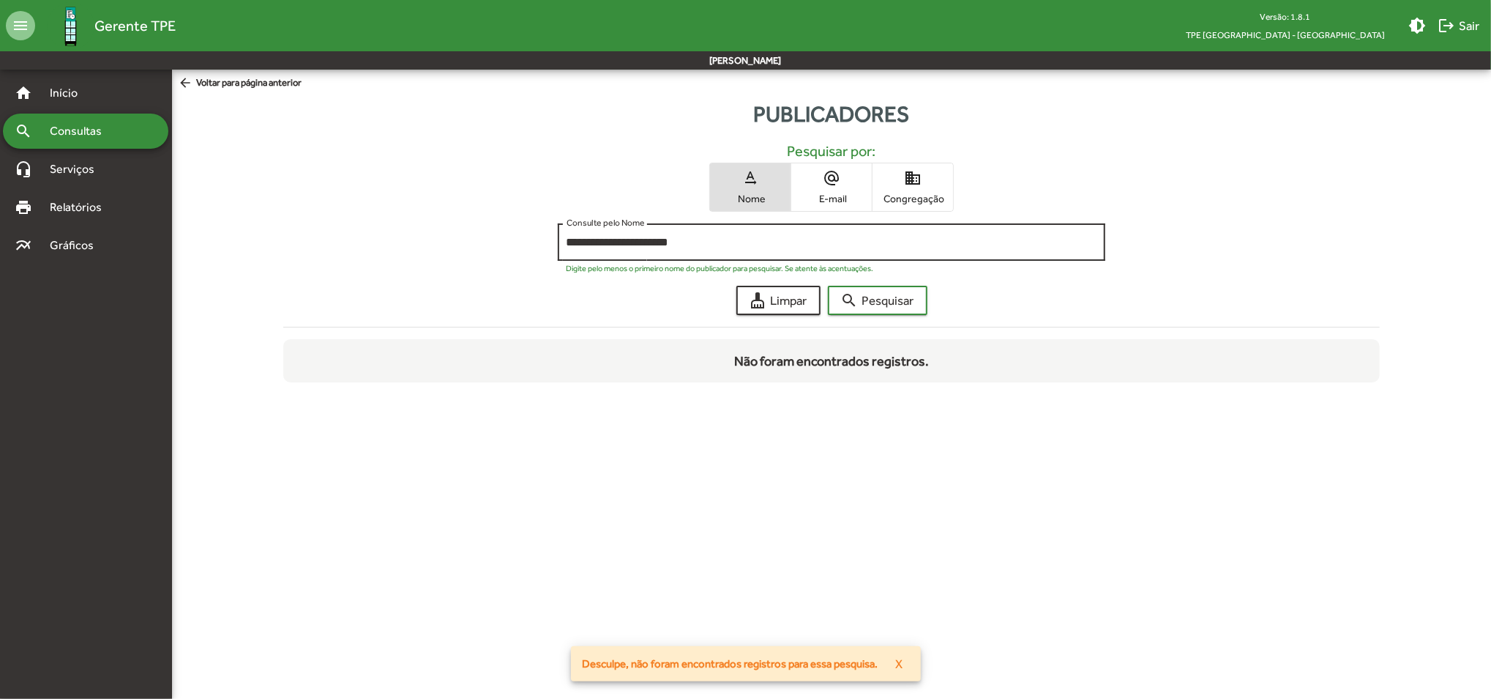
click at [711, 241] on input "**********" at bounding box center [832, 242] width 531 height 13
type input "********"
click at [828, 286] on button "search Pesquisar" at bounding box center [878, 300] width 100 height 29
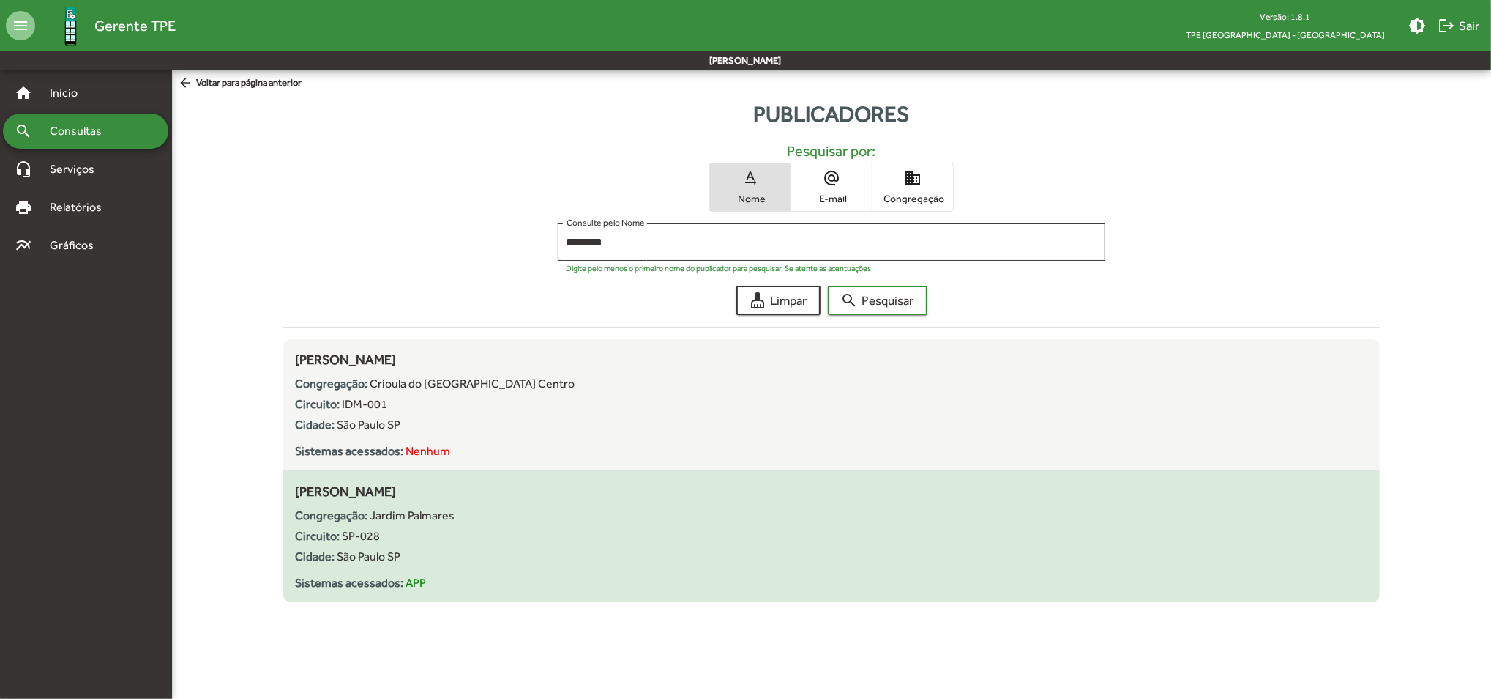
drag, startPoint x: 295, startPoint y: 486, endPoint x: 435, endPoint y: 487, distance: 139.9
click at [435, 487] on div "[PERSON_NAME] Congregação: [GEOGRAPHIC_DATA] Circuito: SP-028 Cidade: [GEOGRAPH…" at bounding box center [831, 536] width 1073 height 111
copy span "[PERSON_NAME]"
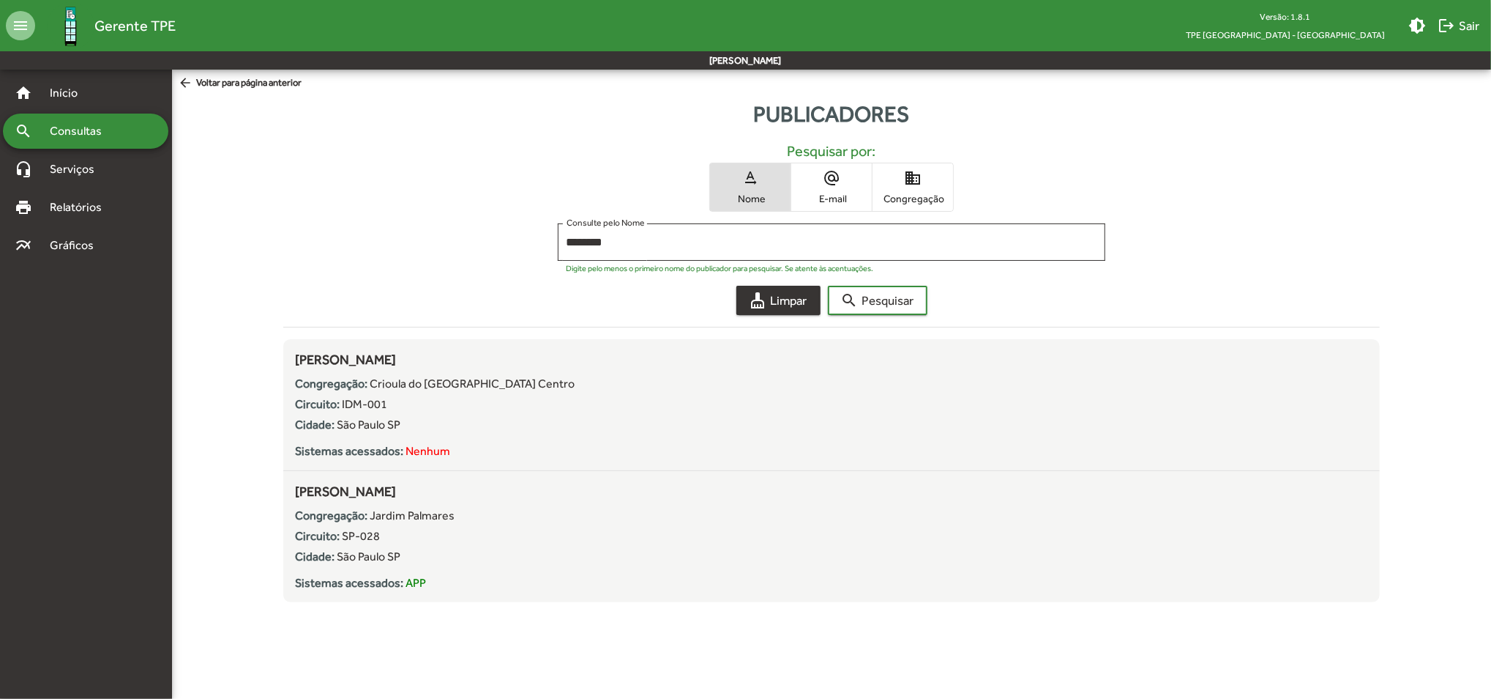
click at [786, 301] on span "cleaning_services Limpar" at bounding box center [779, 300] width 58 height 26
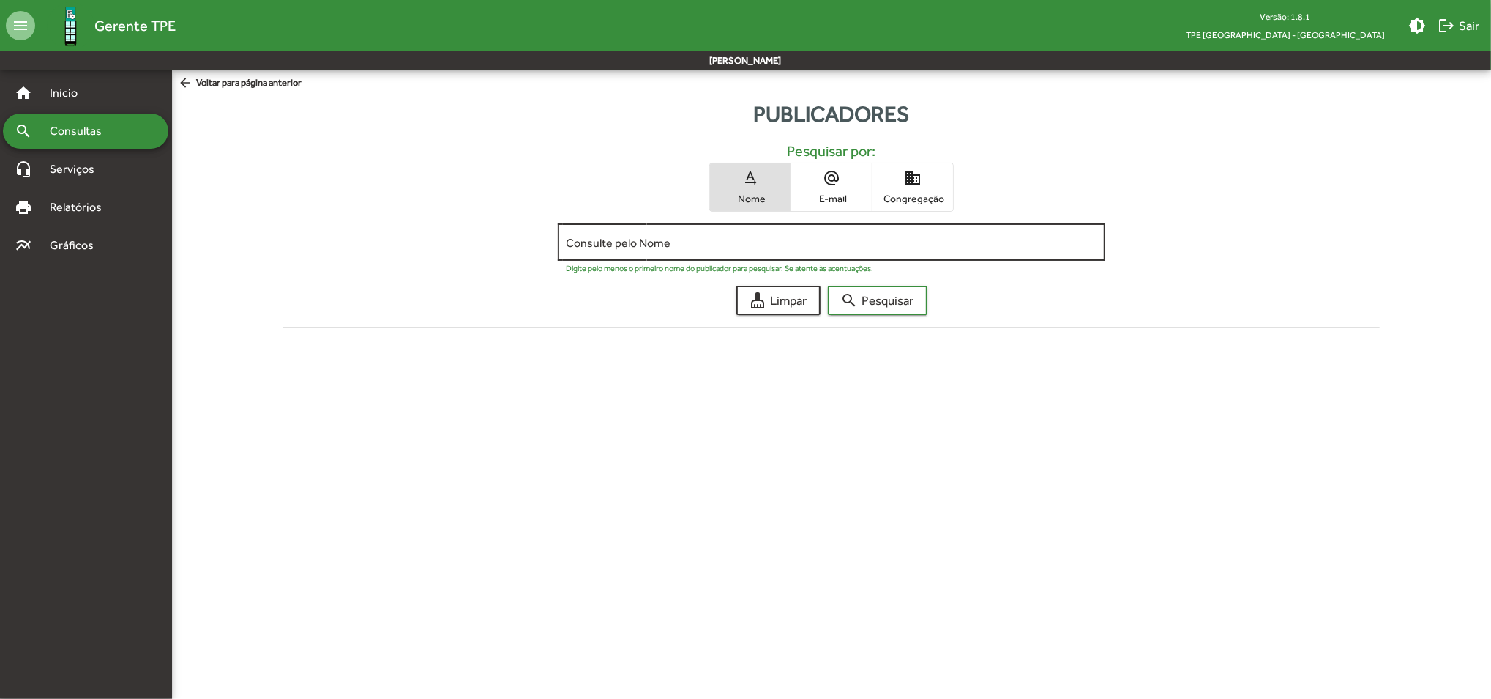
click at [624, 234] on div "Consulte pelo Nome" at bounding box center [832, 240] width 531 height 40
paste input "**********"
type input "**********"
click at [882, 299] on span "search Pesquisar" at bounding box center [877, 300] width 73 height 26
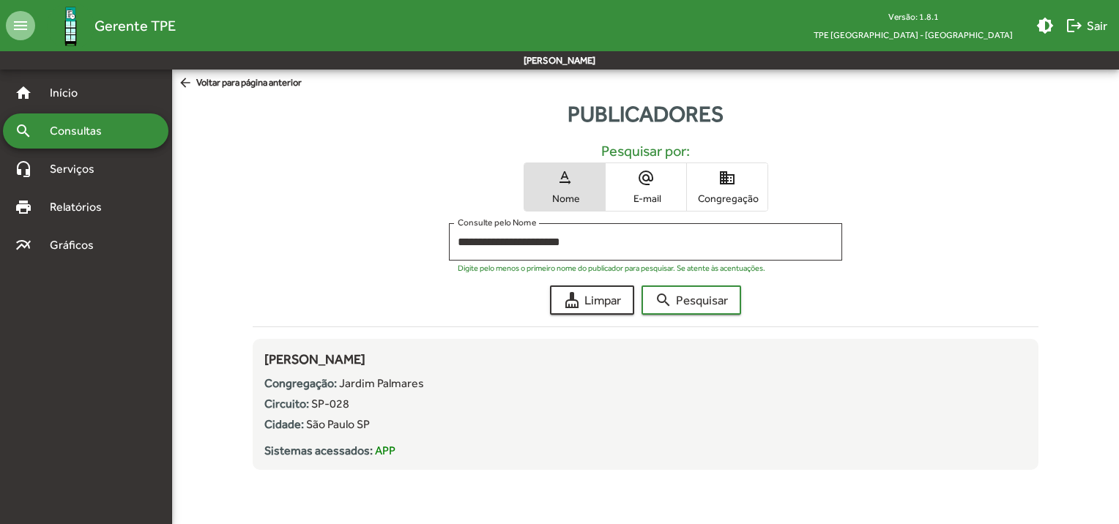
drag, startPoint x: 1445, startPoint y: 1, endPoint x: 272, endPoint y: 219, distance: 1192.4
click at [272, 219] on div "**********" at bounding box center [646, 300] width 804 height 340
